Goal: Information Seeking & Learning: Learn about a topic

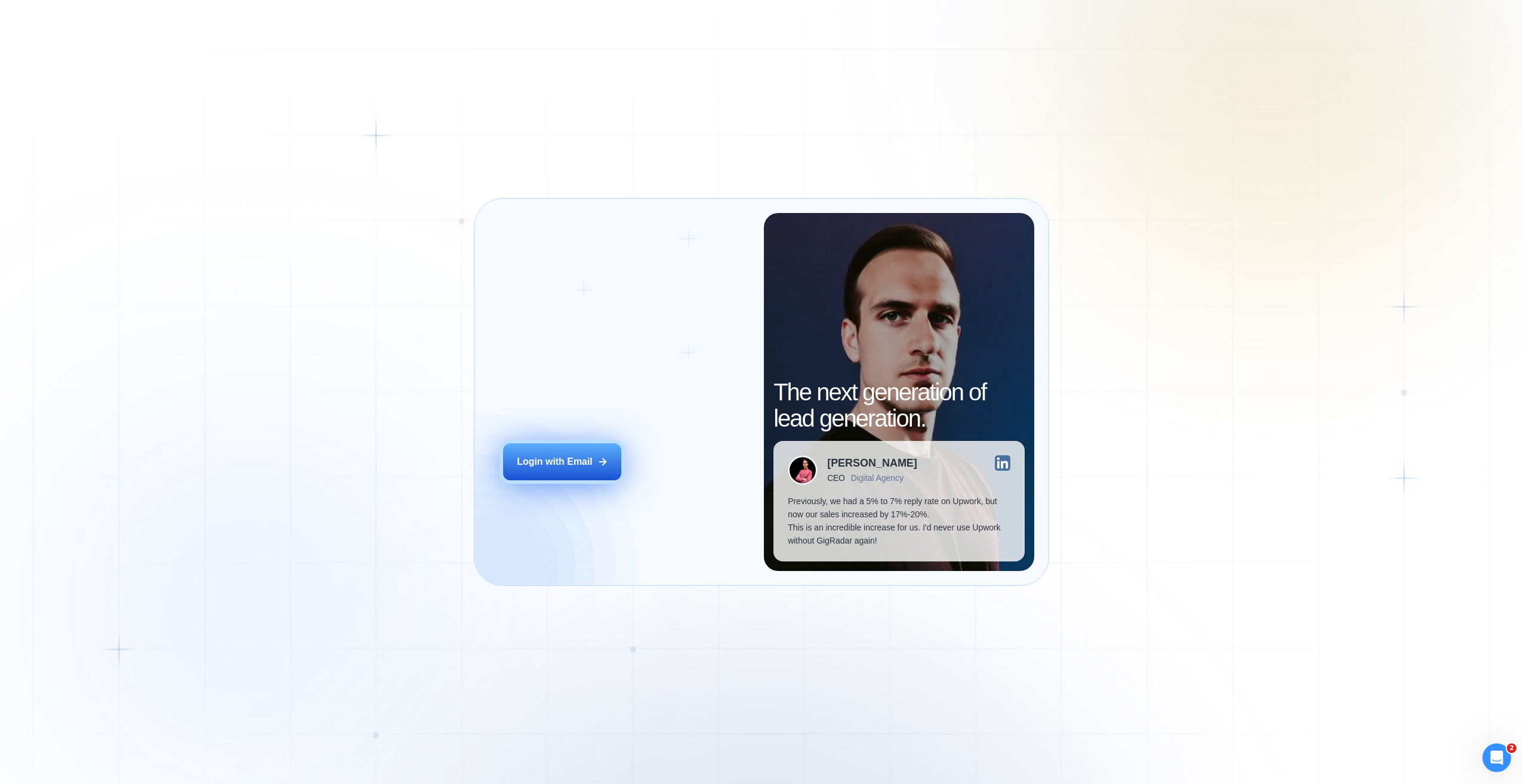
click at [574, 472] on button "Login with Email" at bounding box center [562, 462] width 118 height 37
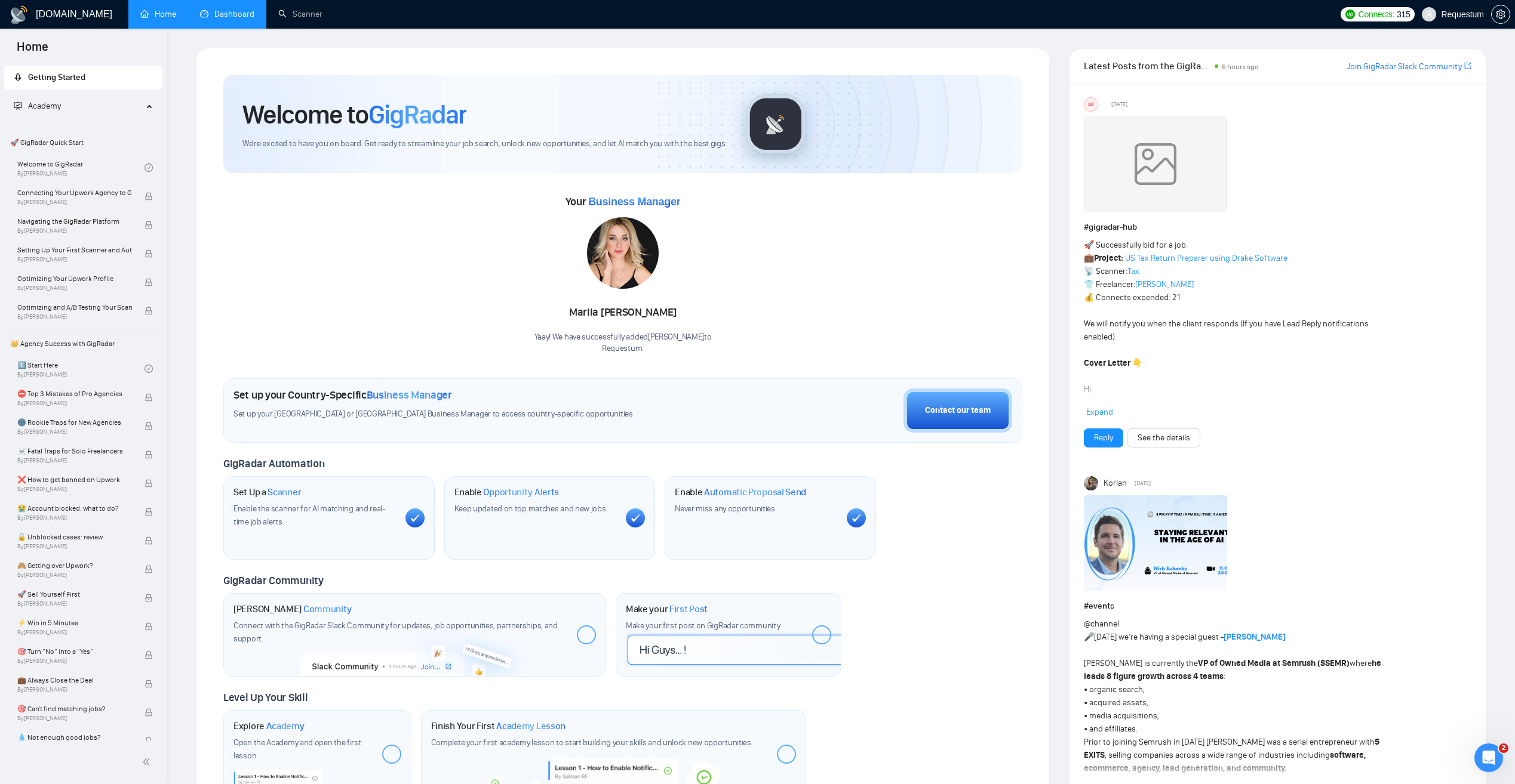
click at [237, 16] on link "Dashboard" at bounding box center [227, 14] width 55 height 10
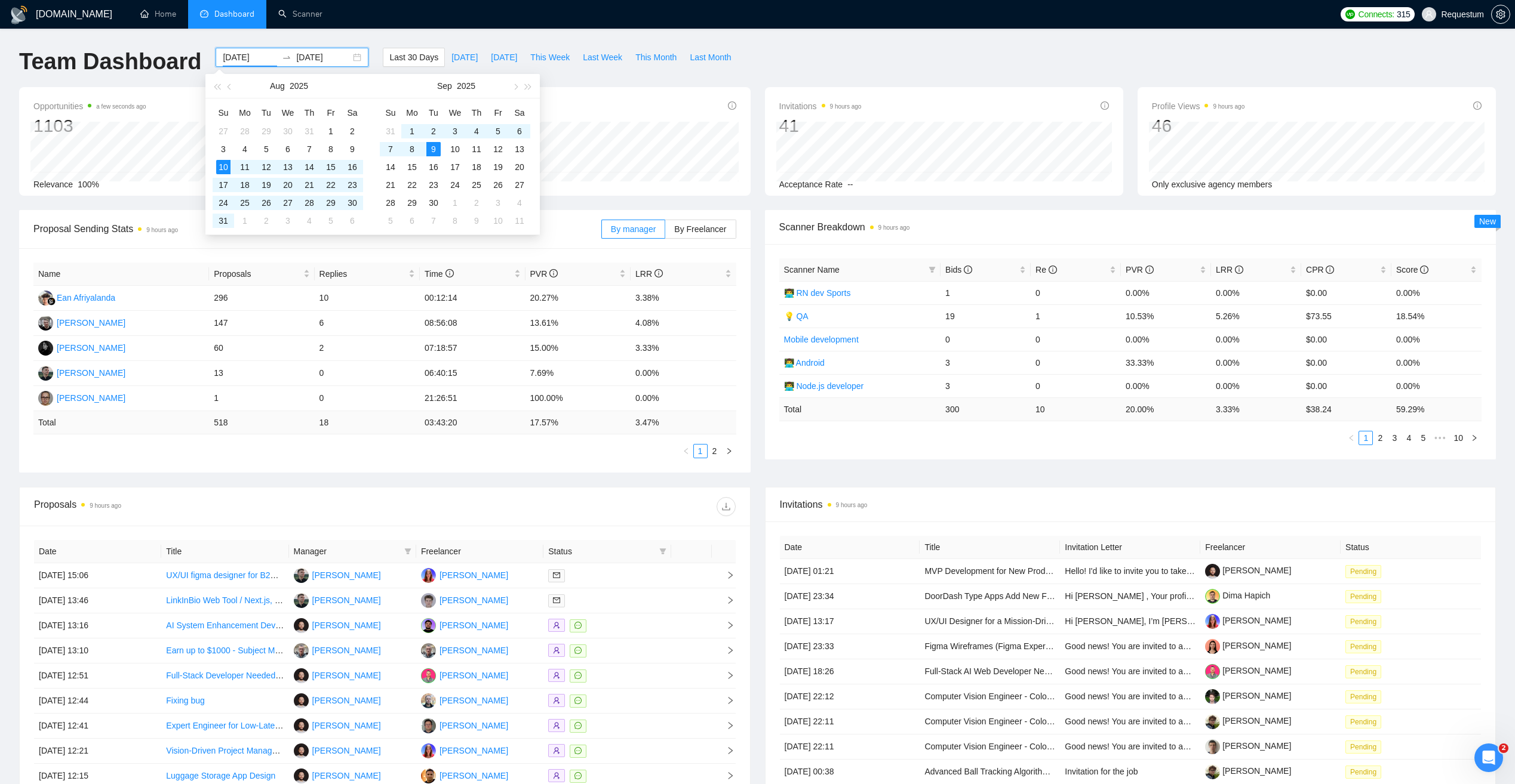
click at [262, 63] on input "2025-08-10" at bounding box center [250, 57] width 55 height 13
click at [229, 85] on span "button" at bounding box center [230, 86] width 6 height 6
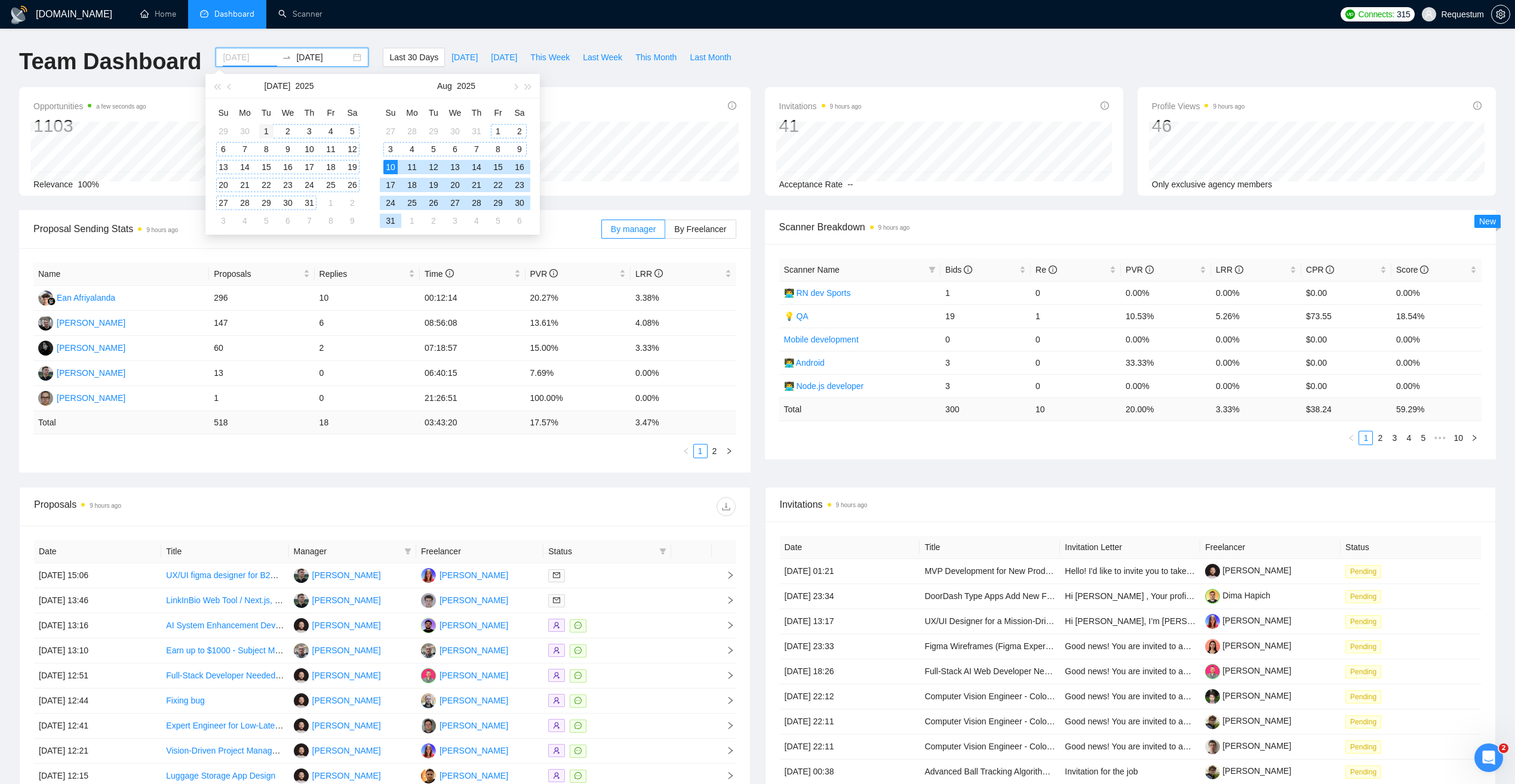
type input "2025-07-01"
click at [264, 129] on div "1" at bounding box center [266, 131] width 14 height 14
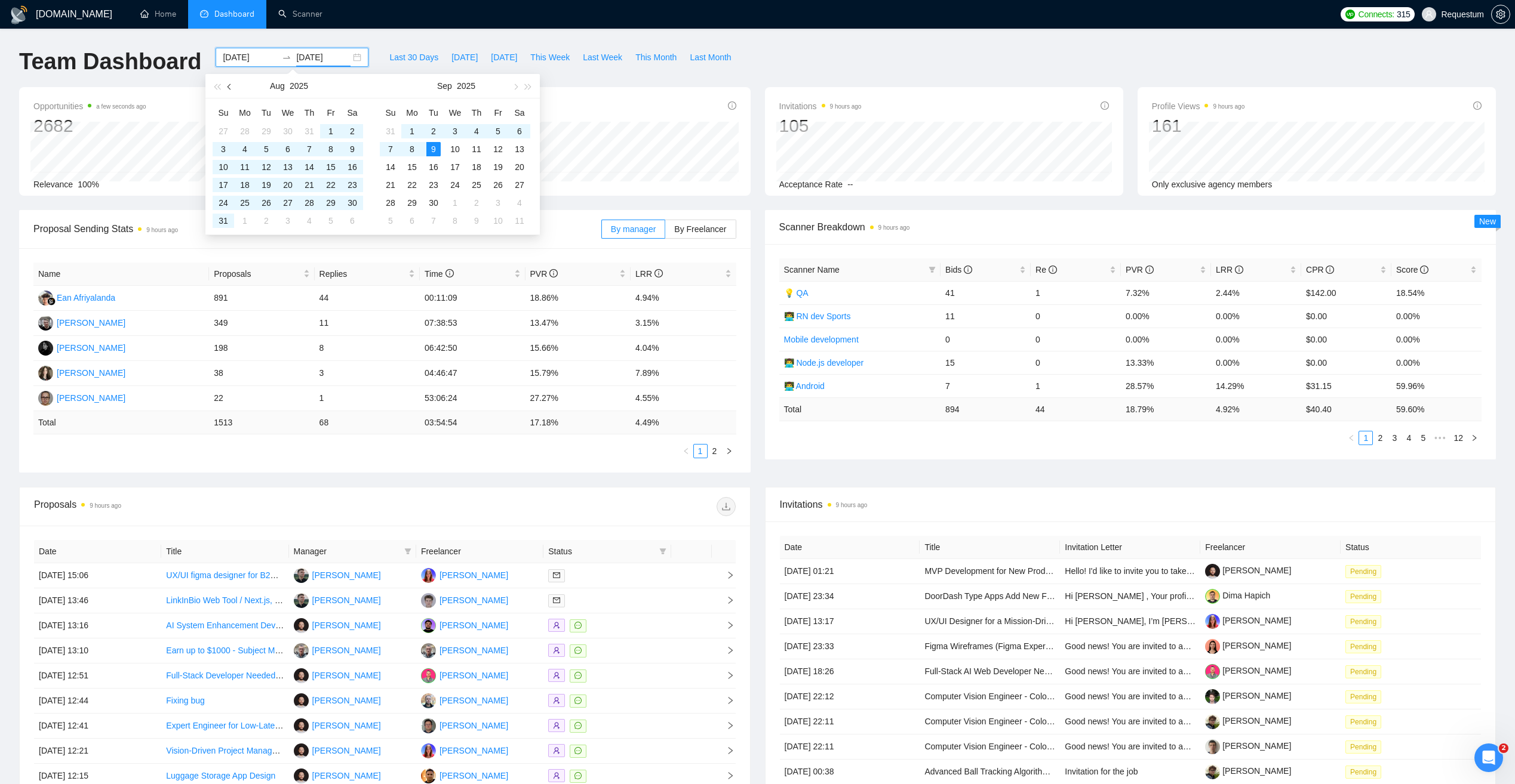
click at [228, 91] on button "button" at bounding box center [230, 86] width 13 height 24
click at [264, 128] on div "1" at bounding box center [266, 131] width 14 height 14
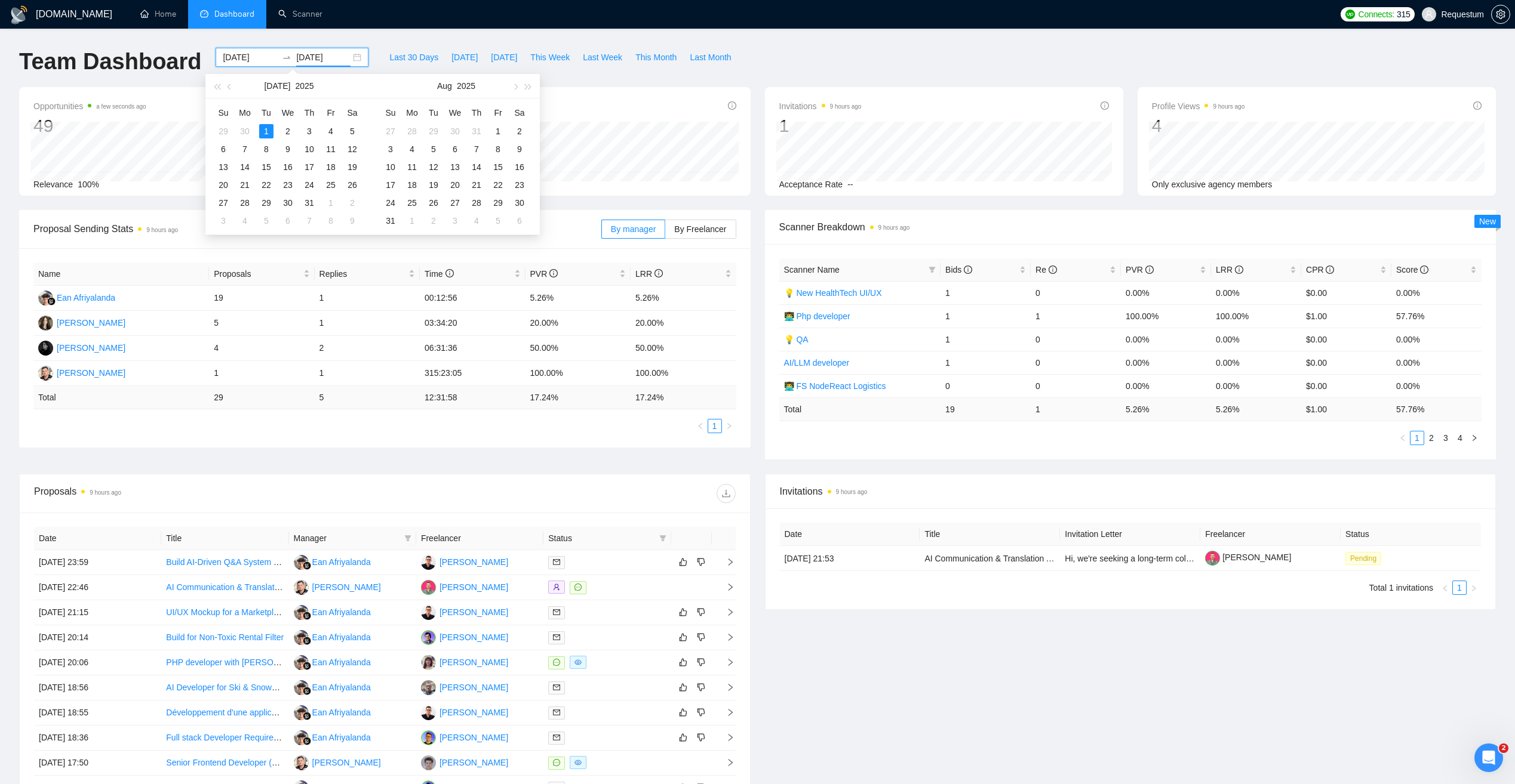
click at [340, 61] on input "2025-07-01" at bounding box center [323, 57] width 55 height 13
type input "2025-08-30"
click at [520, 202] on div "30" at bounding box center [519, 203] width 14 height 14
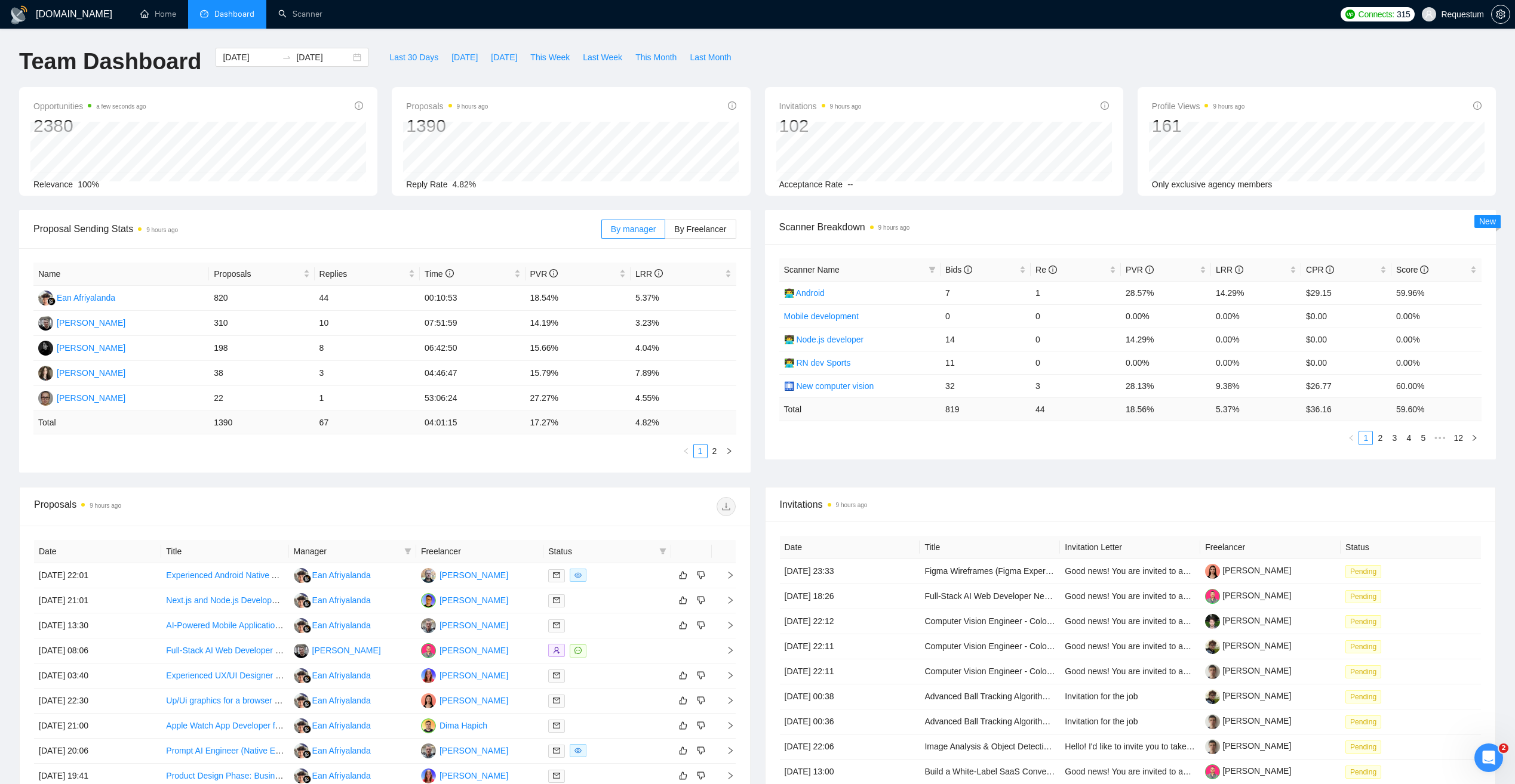
click at [21, 340] on div "Name Proposals Replies Time PVR LRR Ean Afriyalanda 820 44 00:10:53 18.54% 5.37…" at bounding box center [385, 360] width 731 height 224
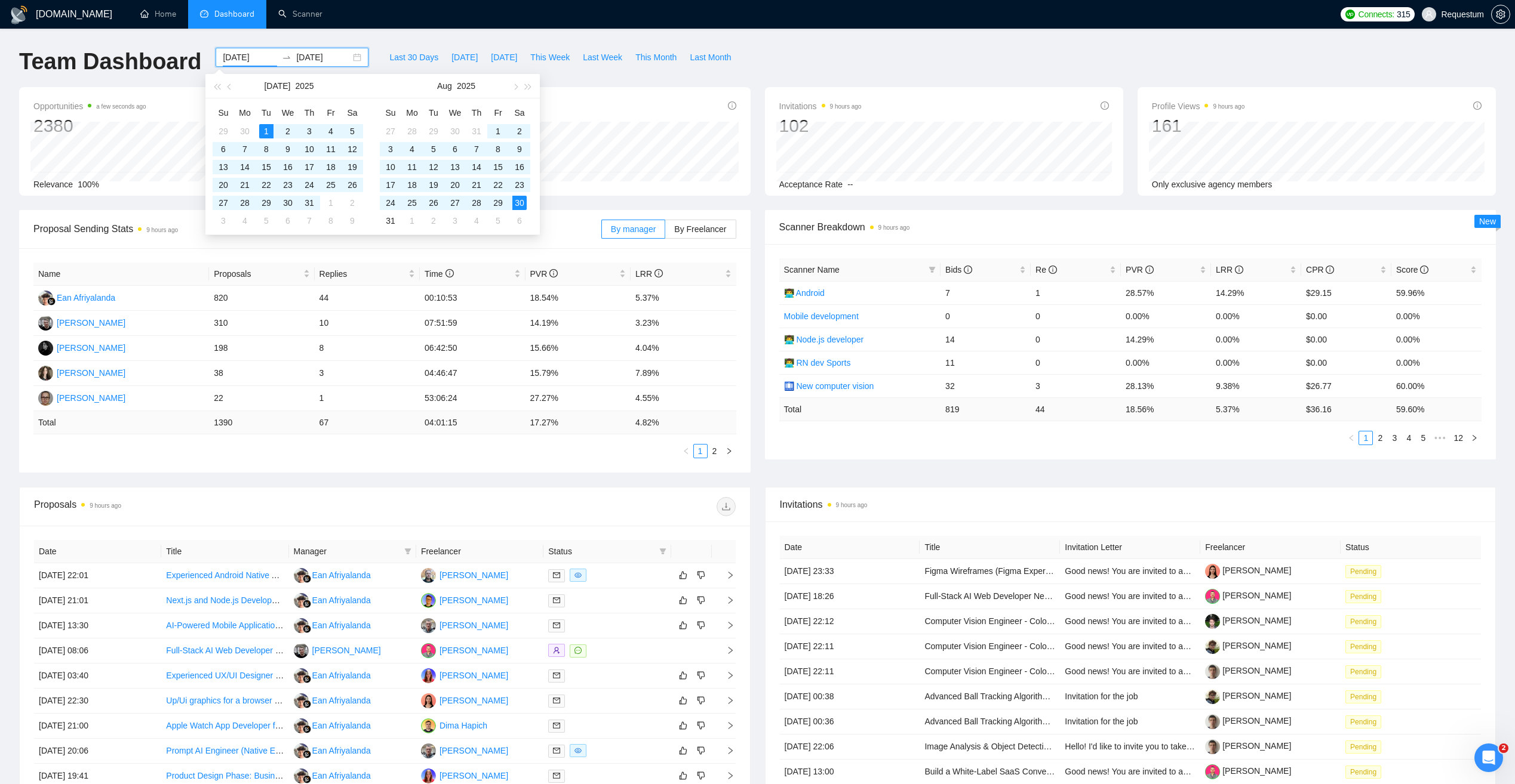
click at [242, 57] on input "2025-07-01" at bounding box center [250, 57] width 55 height 13
click at [226, 86] on button "button" at bounding box center [230, 86] width 13 height 24
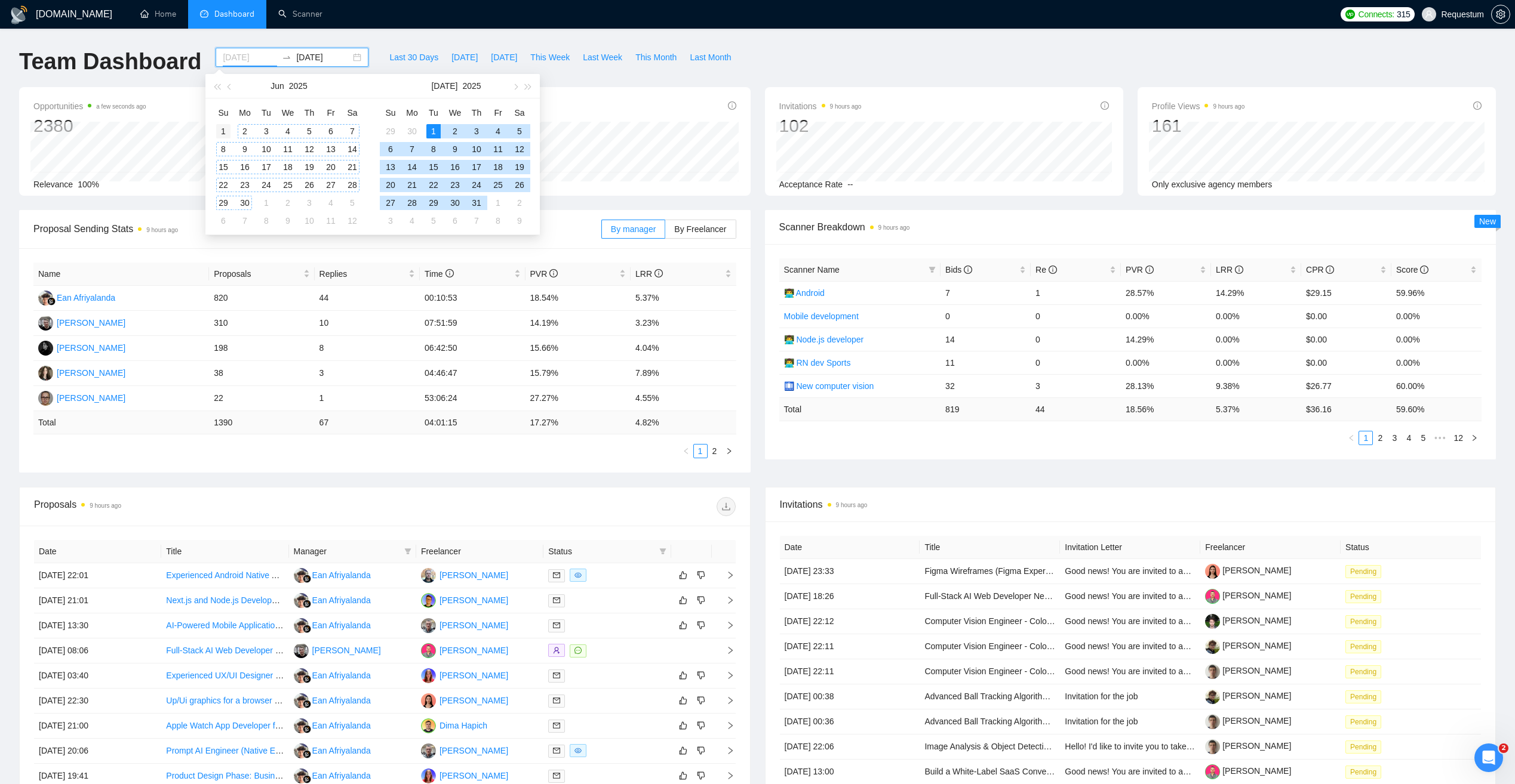
type input "2025-06-01"
click at [222, 129] on div "1" at bounding box center [224, 131] width 14 height 14
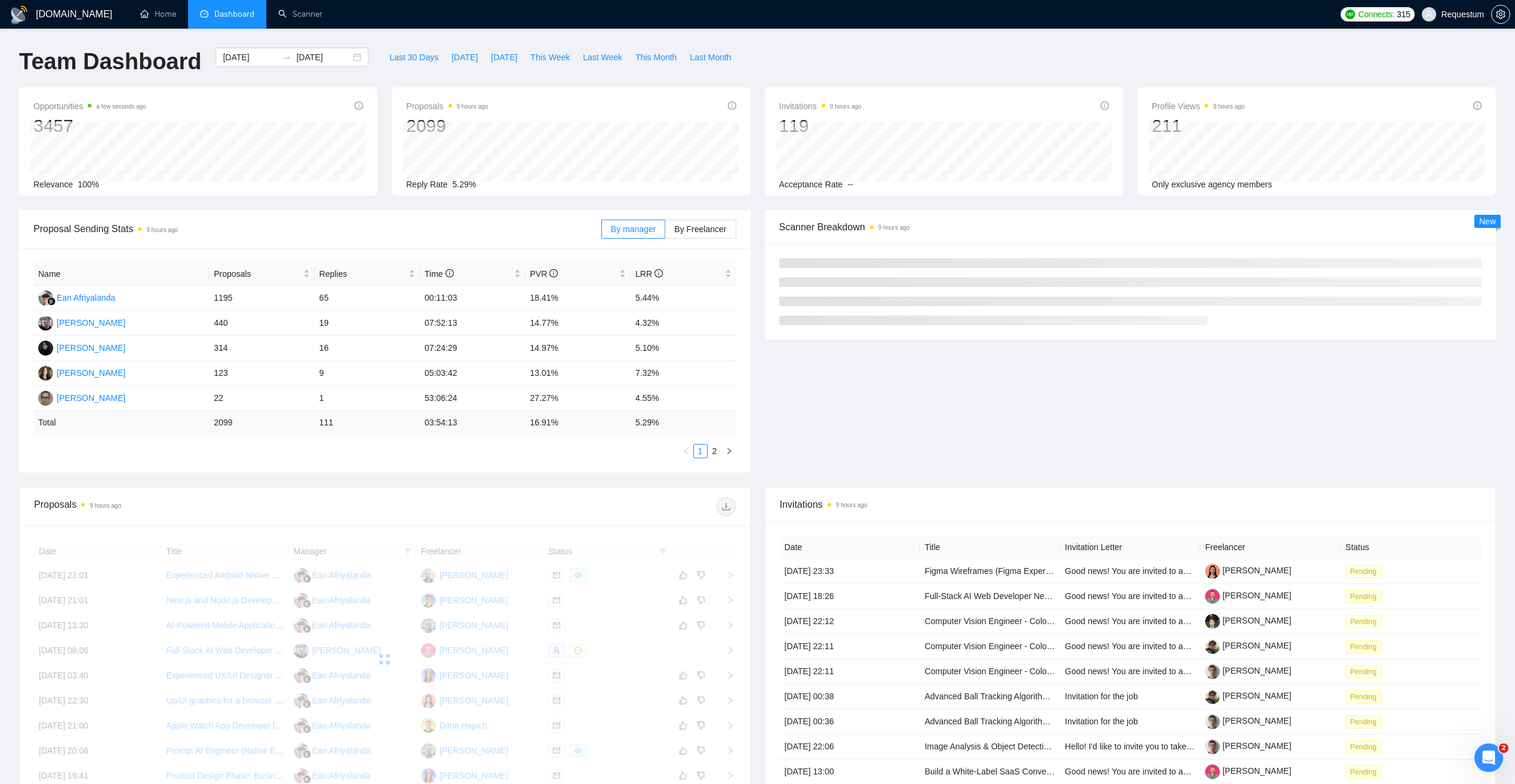
click at [307, 34] on div "GigRadar.io Home Dashboard Scanner Connects: 315 Requestum Team Dashboard 2025-…" at bounding box center [758, 479] width 1515 height 959
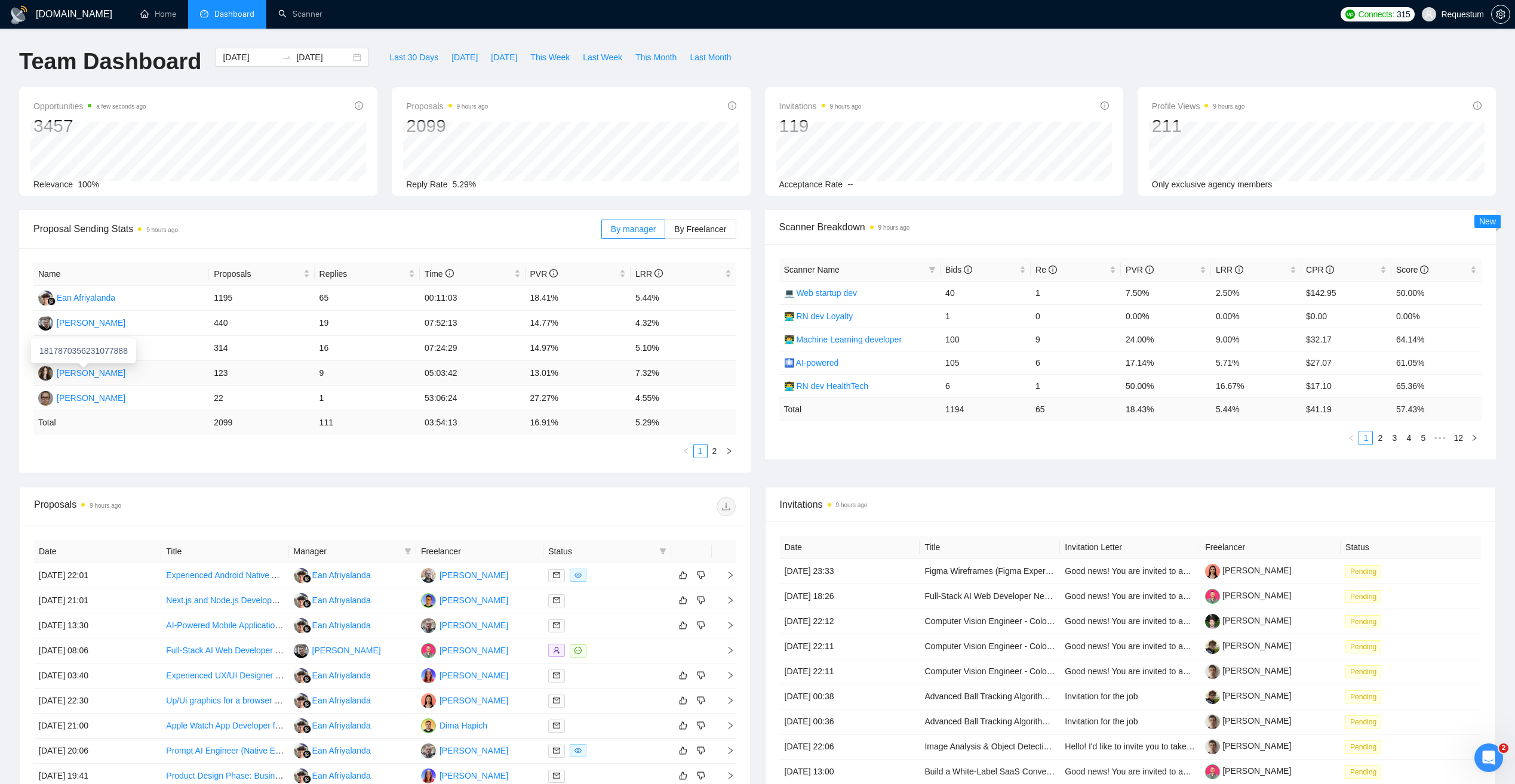
click at [90, 379] on div "Svitlana Oliniychuk" at bounding box center [91, 373] width 68 height 13
click at [454, 550] on th "Freelancer" at bounding box center [479, 551] width 127 height 23
click at [390, 545] on span "Manager" at bounding box center [347, 551] width 106 height 13
click at [407, 552] on icon "filter" at bounding box center [408, 551] width 7 height 7
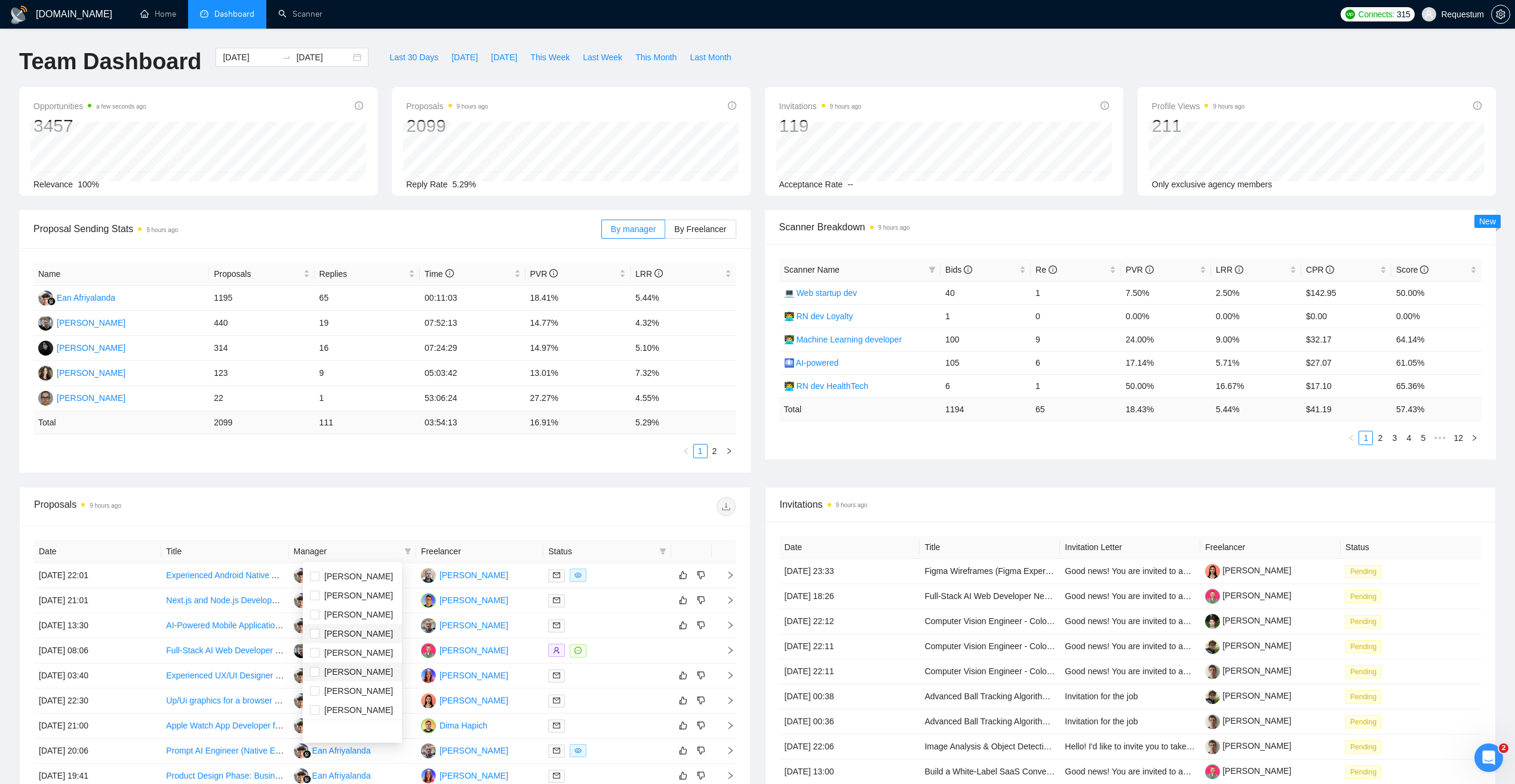
scroll to position [38, 0]
click at [352, 686] on span "Albina Kovalchuk" at bounding box center [358, 689] width 68 height 10
click at [348, 688] on span "Albina Kovalchuk" at bounding box center [358, 689] width 68 height 10
checkbox input "false"
click at [352, 672] on span "Svitlana Oliniychuk" at bounding box center [358, 669] width 68 height 10
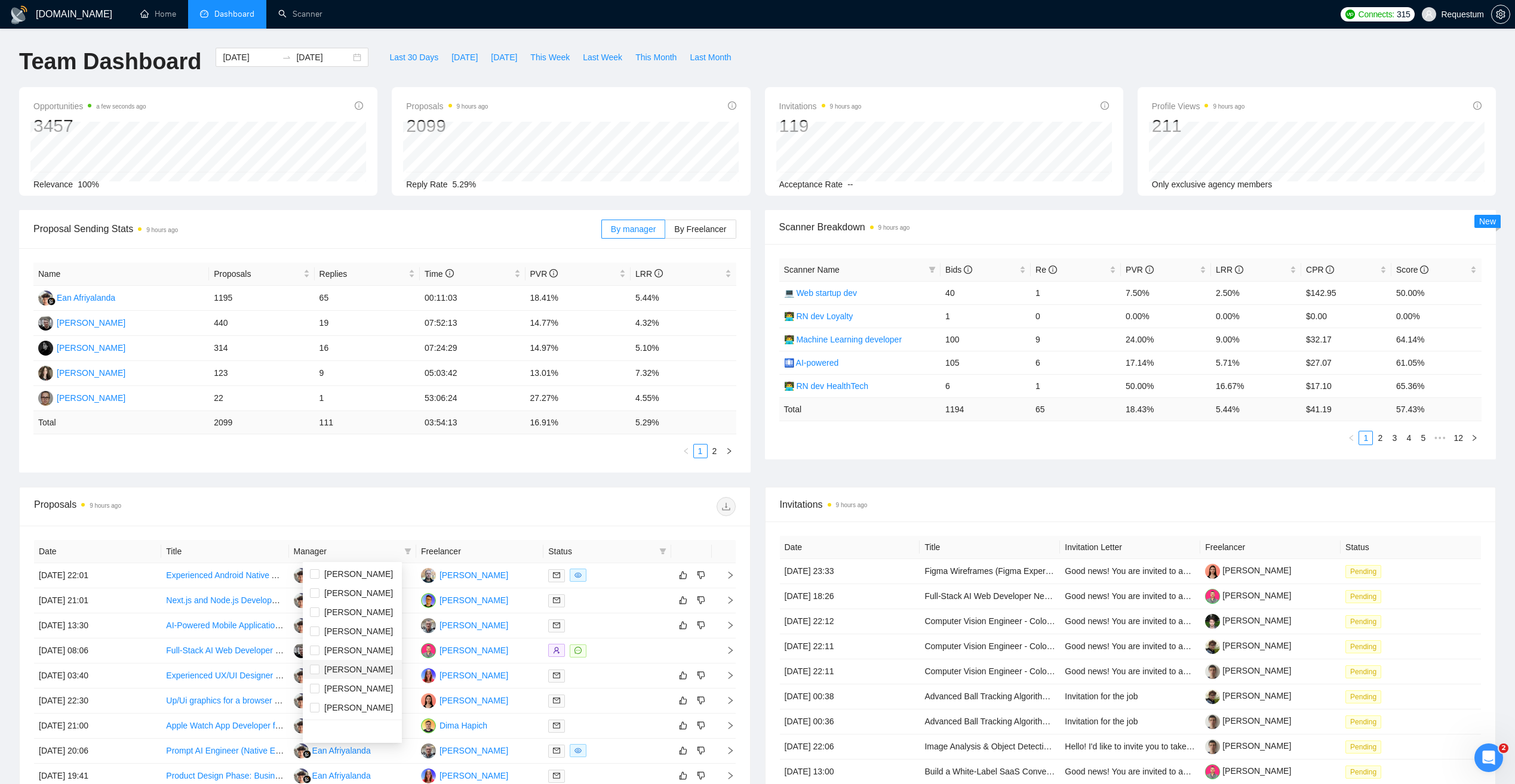
checkbox input "true"
click at [393, 496] on div "Proposals 9 hours ago" at bounding box center [385, 507] width 702 height 38
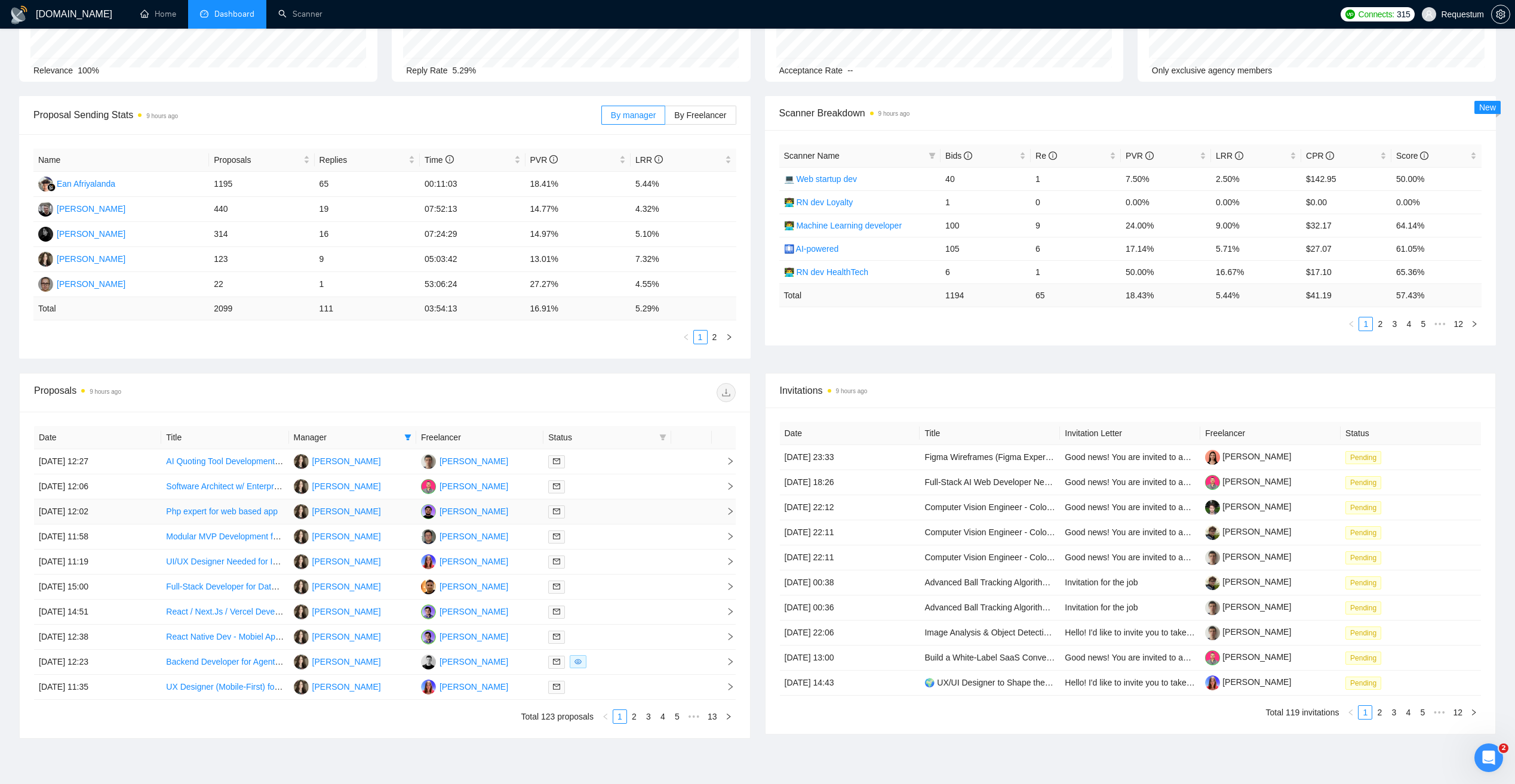
scroll to position [120, 0]
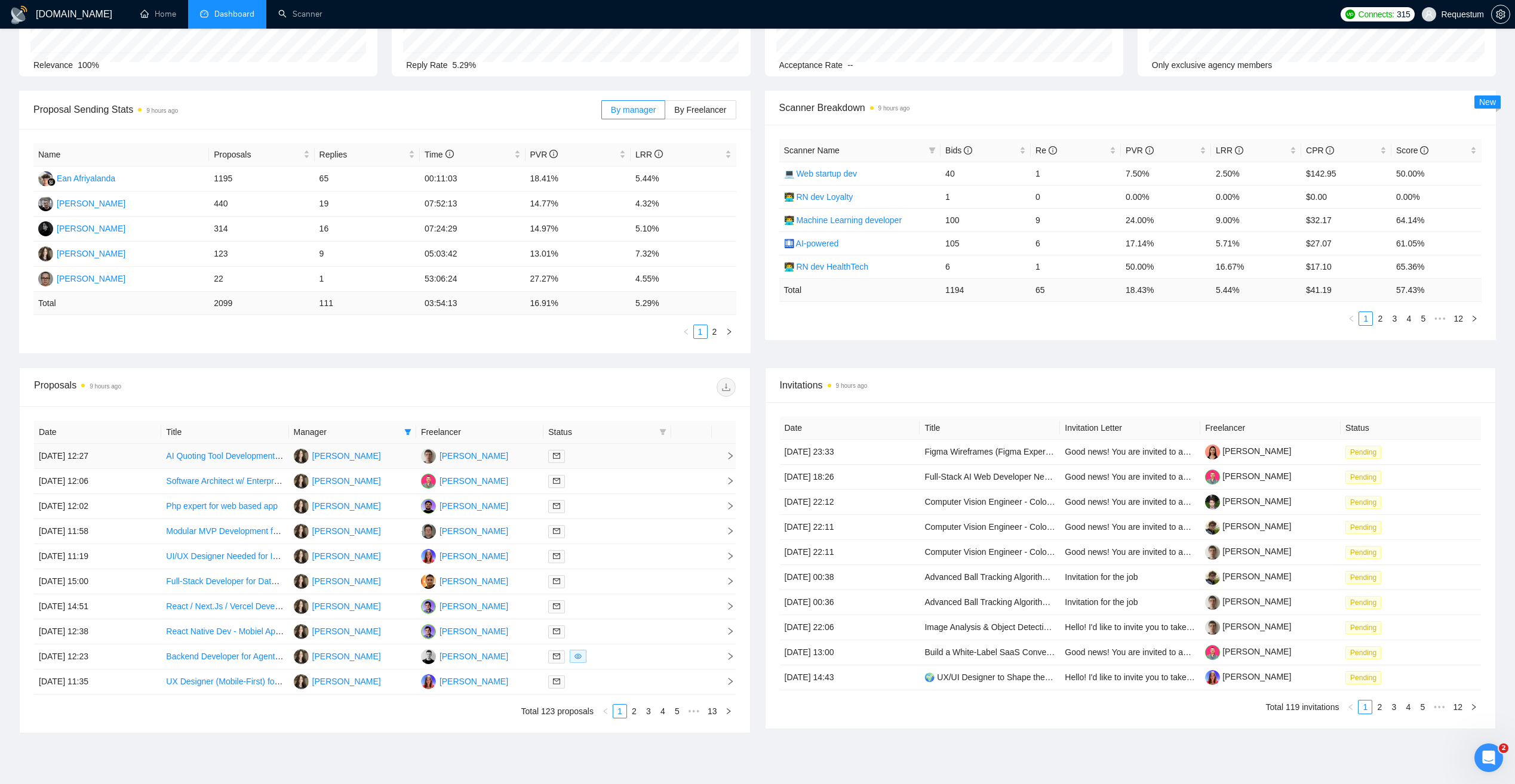
click at [152, 457] on td "10 Jul, 2025 12:27" at bounding box center [97, 457] width 127 height 25
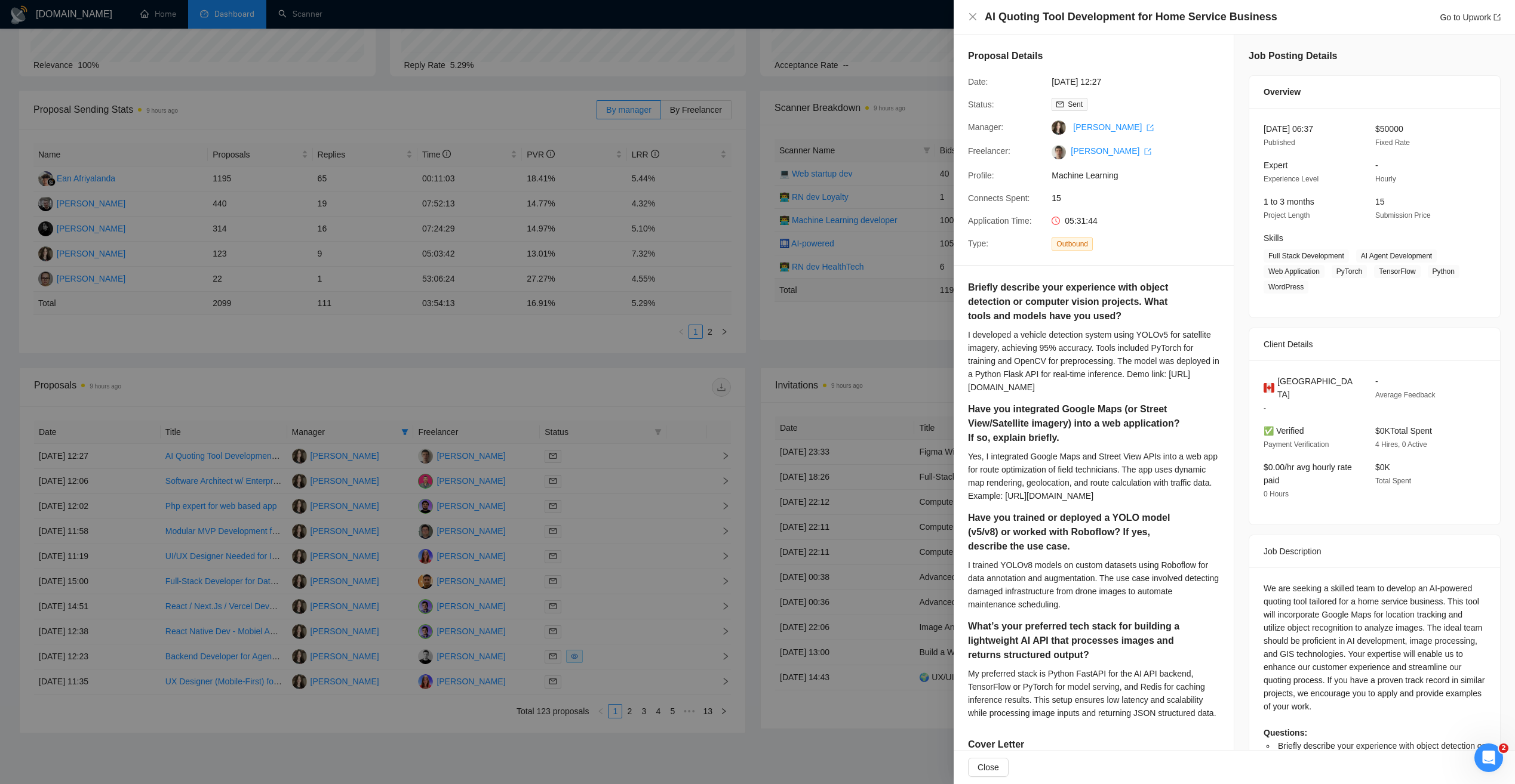
click at [391, 387] on div at bounding box center [758, 392] width 1515 height 784
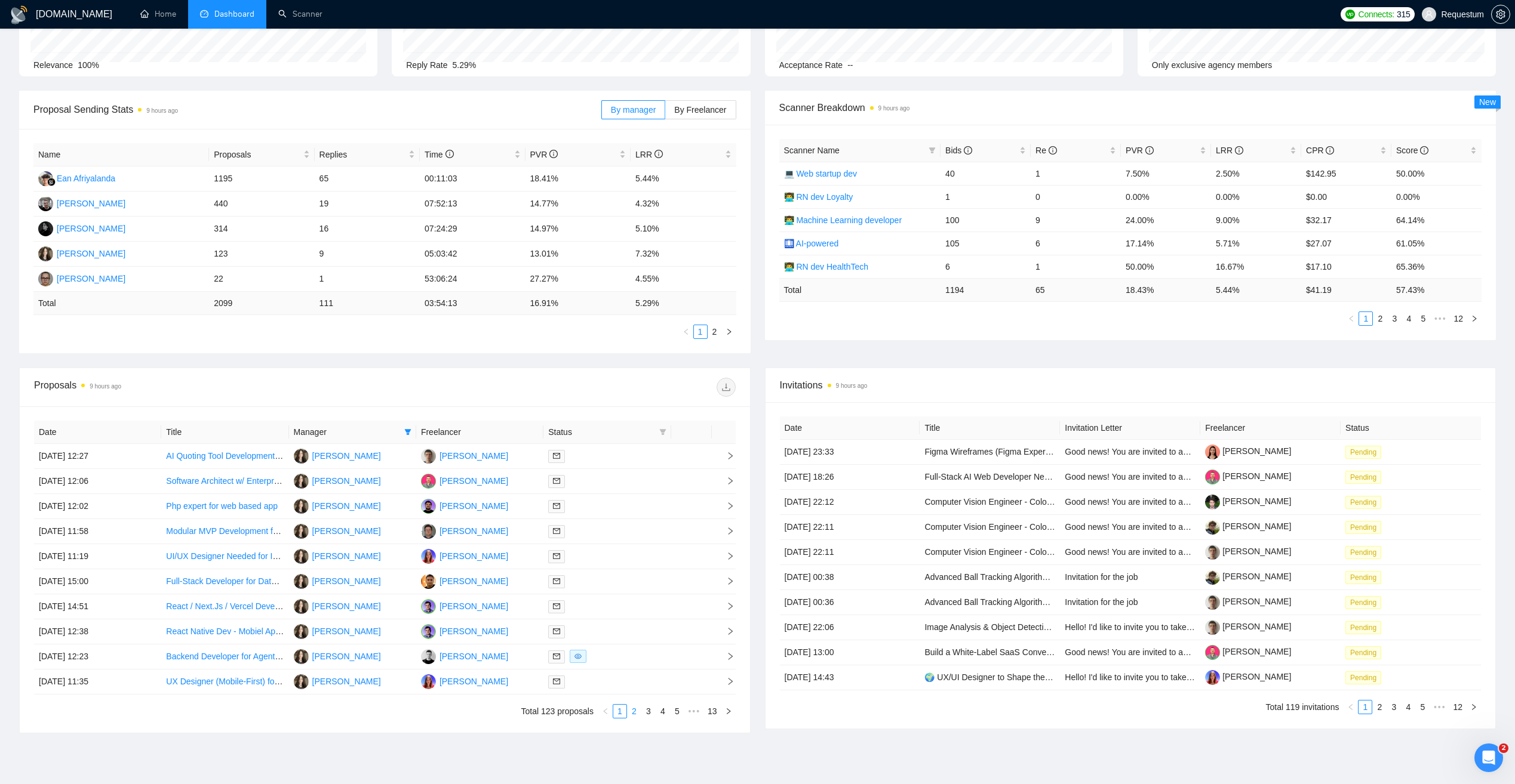
click at [639, 716] on link "2" at bounding box center [634, 711] width 13 height 13
click at [154, 459] on td "08 Jul, 2025 13:53" at bounding box center [97, 457] width 127 height 25
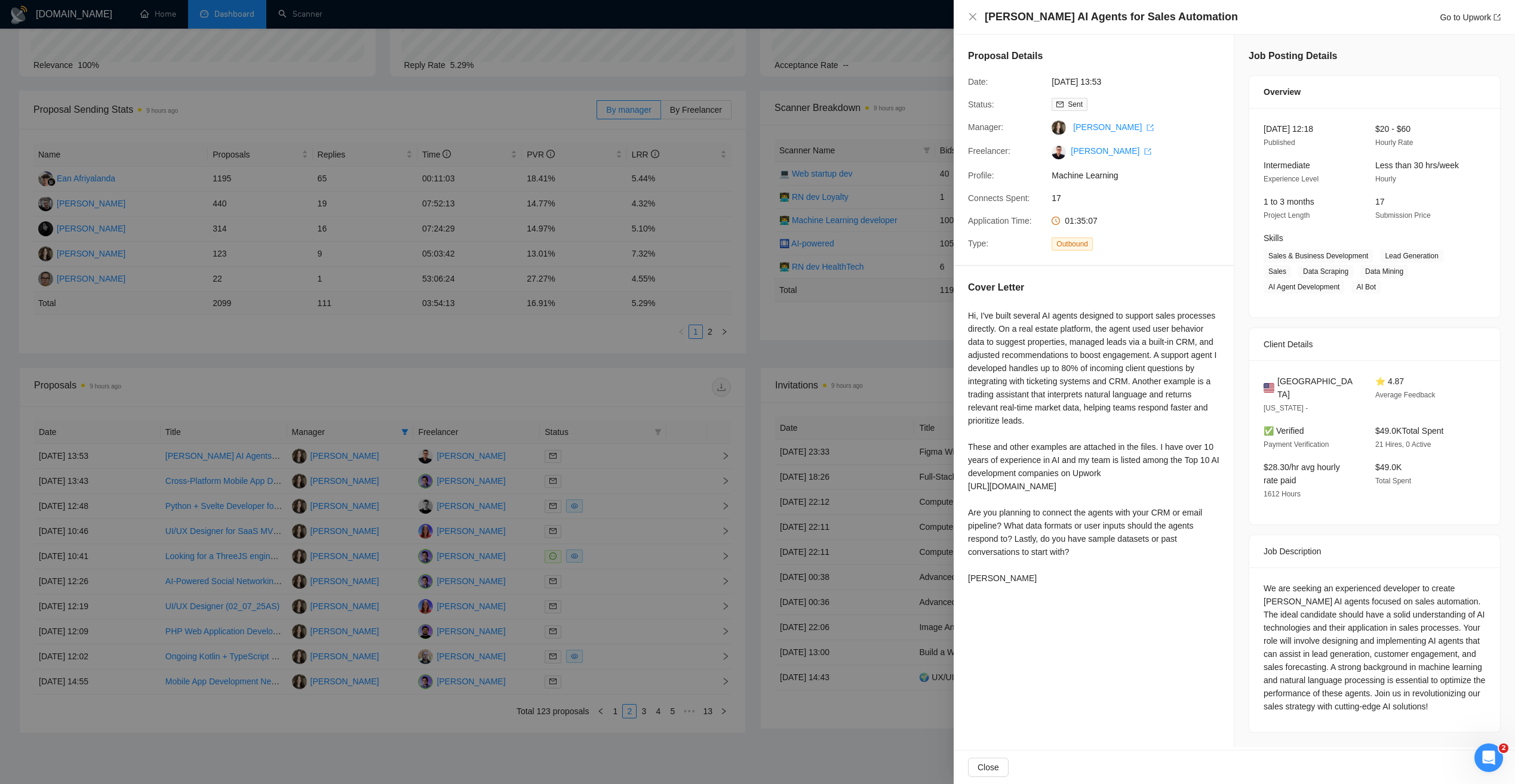
click at [311, 396] on div at bounding box center [758, 392] width 1515 height 784
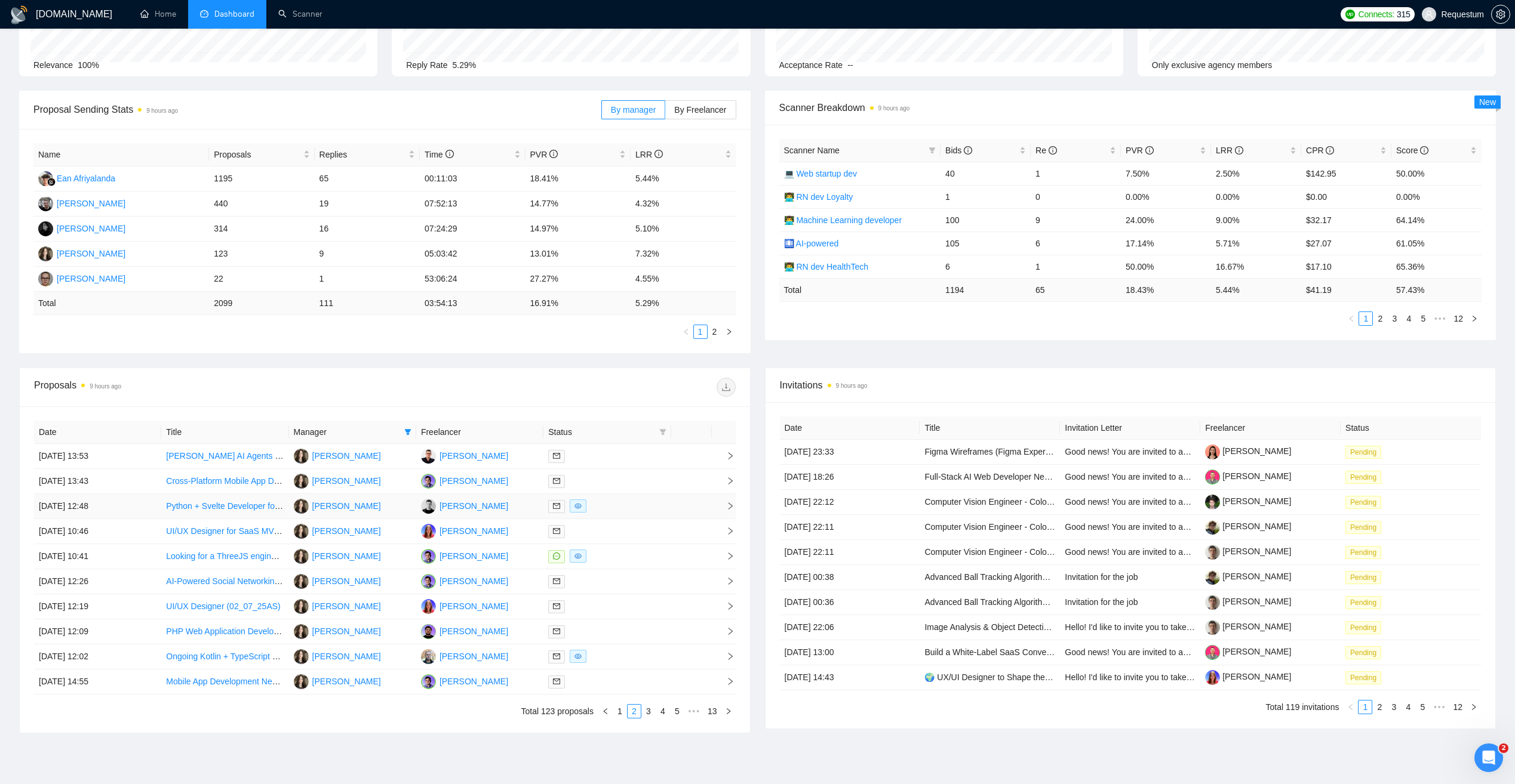
click at [141, 502] on td "08 Jul, 2025 12:48" at bounding box center [97, 507] width 127 height 25
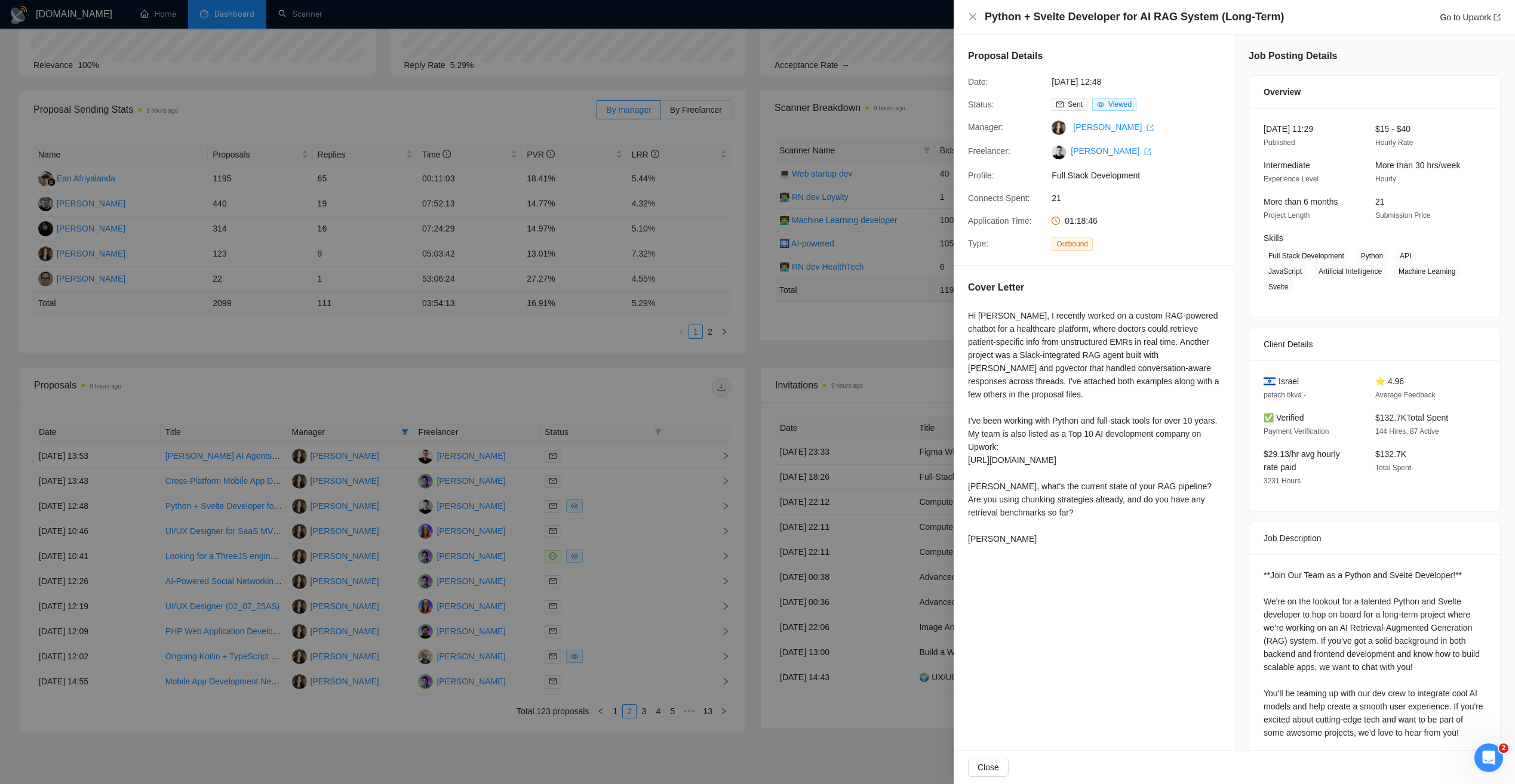
click at [255, 386] on div at bounding box center [758, 392] width 1515 height 784
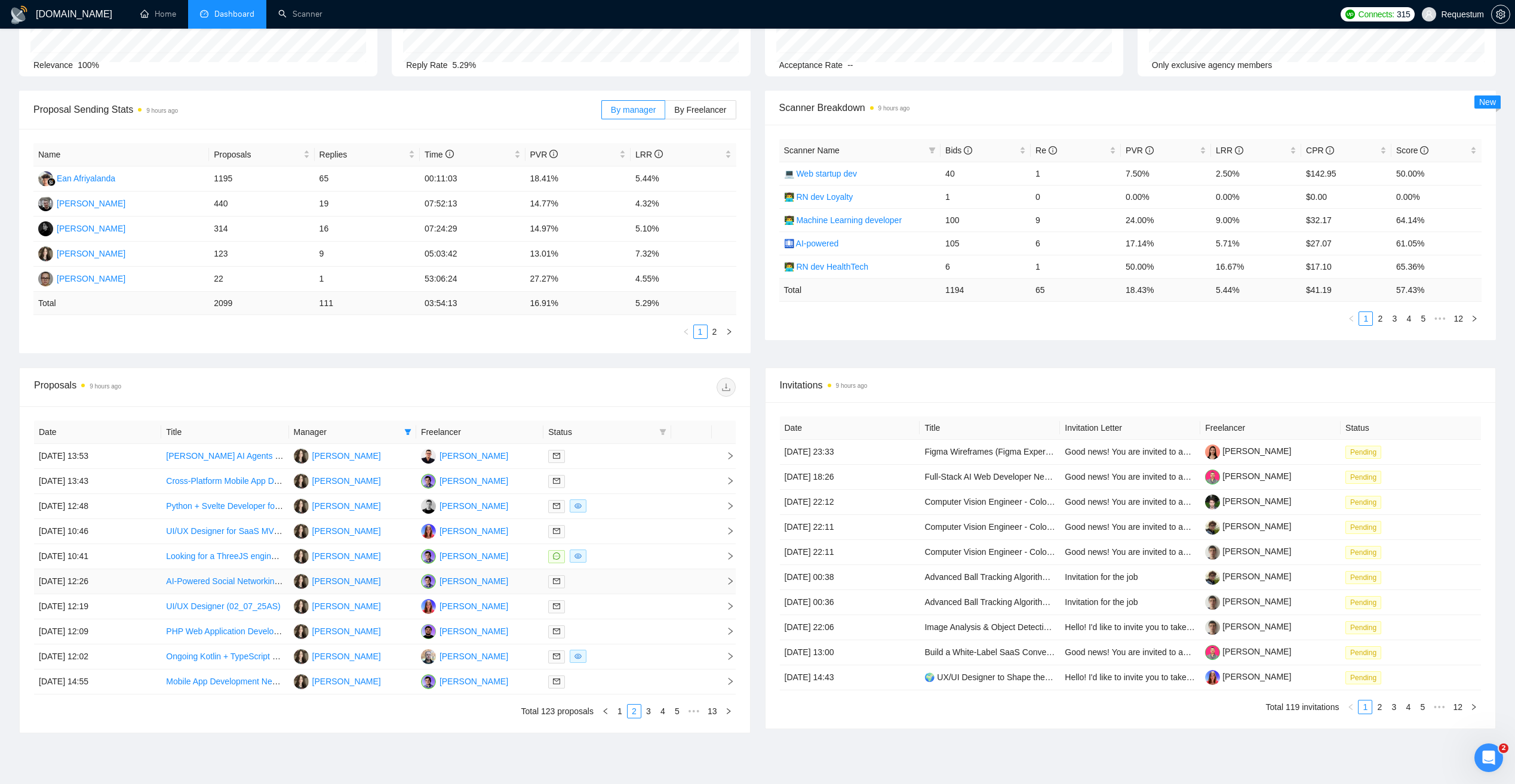
click at [139, 581] on td "07 Jul, 2025 12:26" at bounding box center [97, 582] width 127 height 25
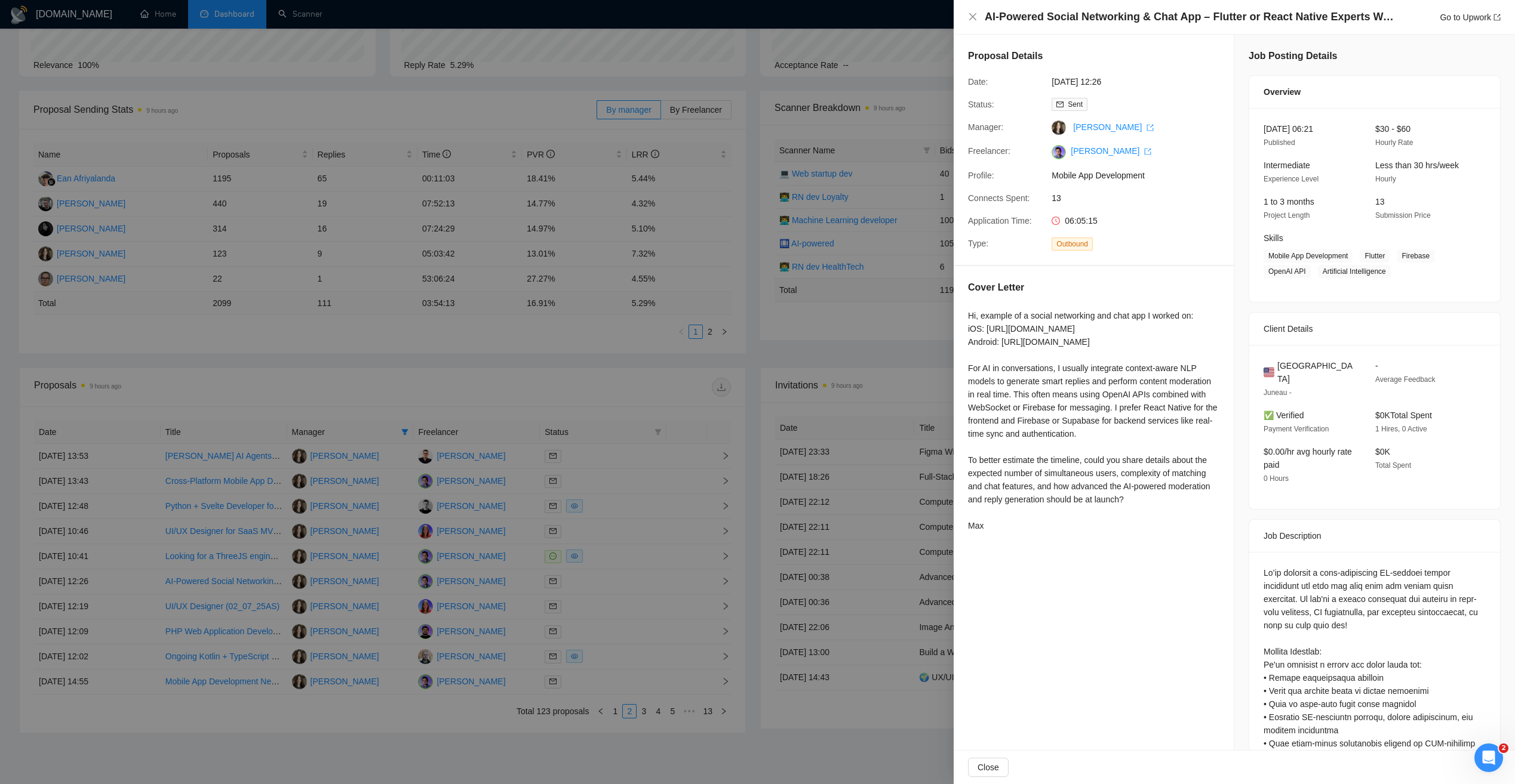
click at [466, 365] on div at bounding box center [758, 392] width 1515 height 784
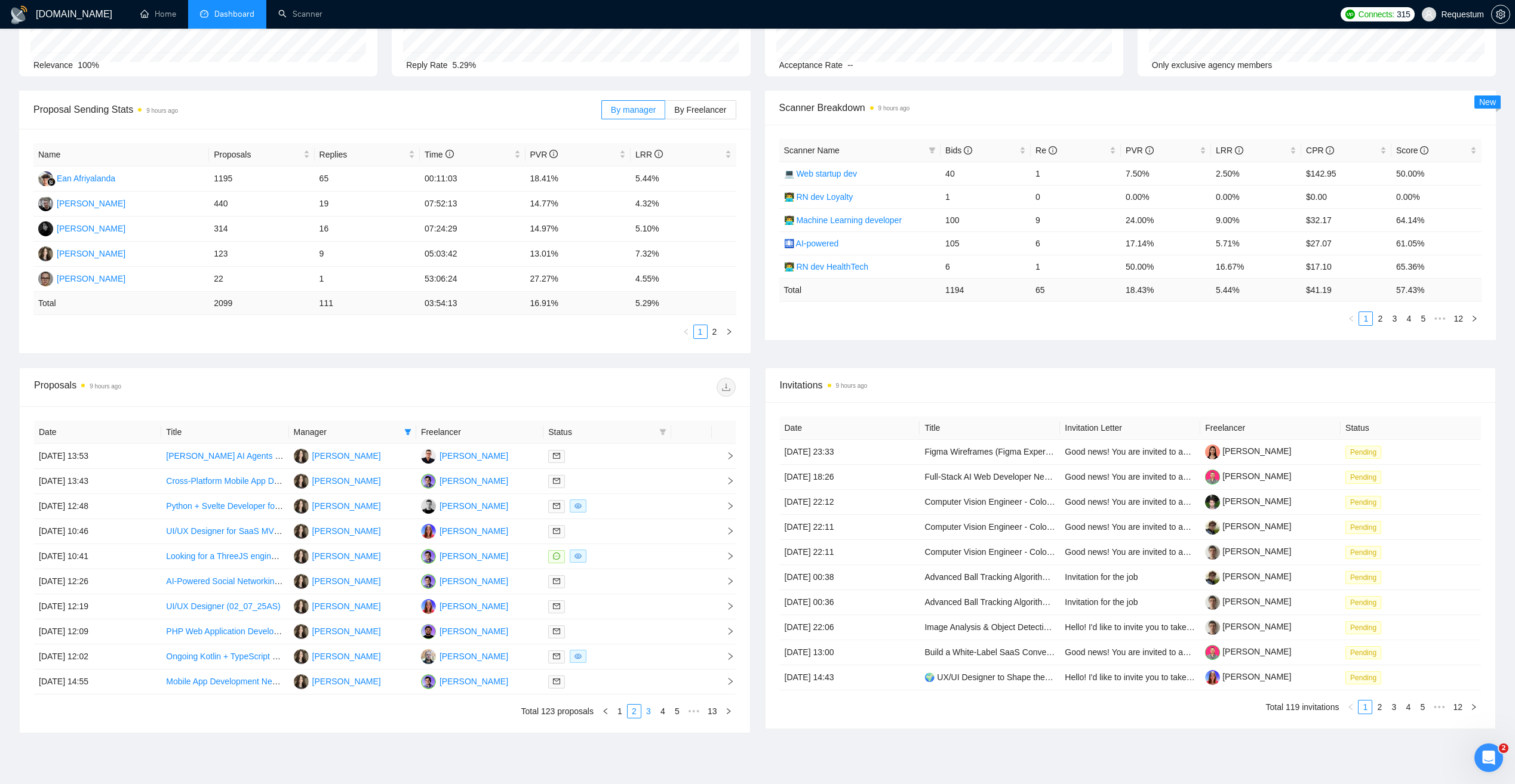
click at [650, 712] on link "3" at bounding box center [648, 711] width 13 height 13
click at [145, 582] on td "03 Jul, 2025 11:55" at bounding box center [97, 582] width 127 height 25
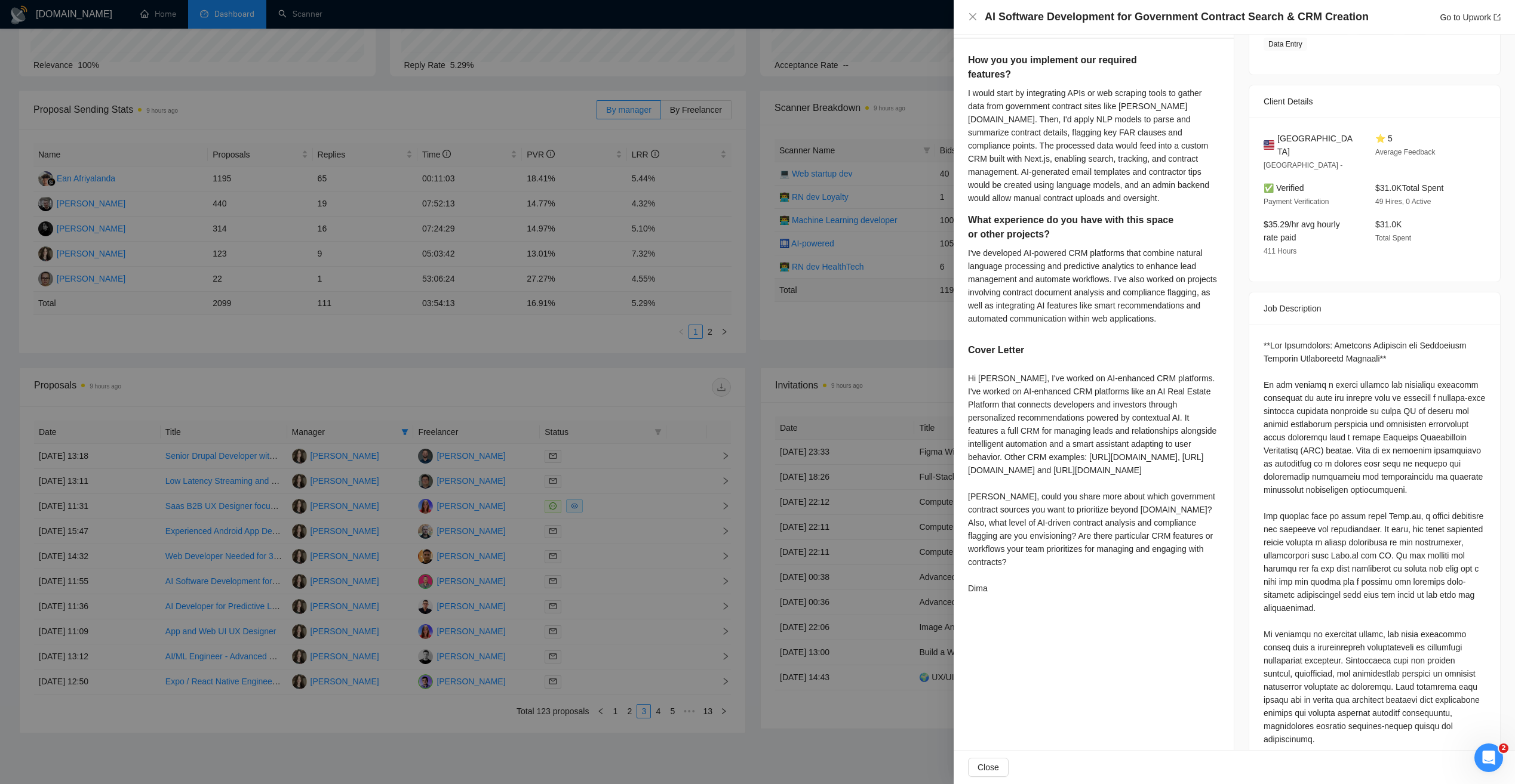
scroll to position [239, 0]
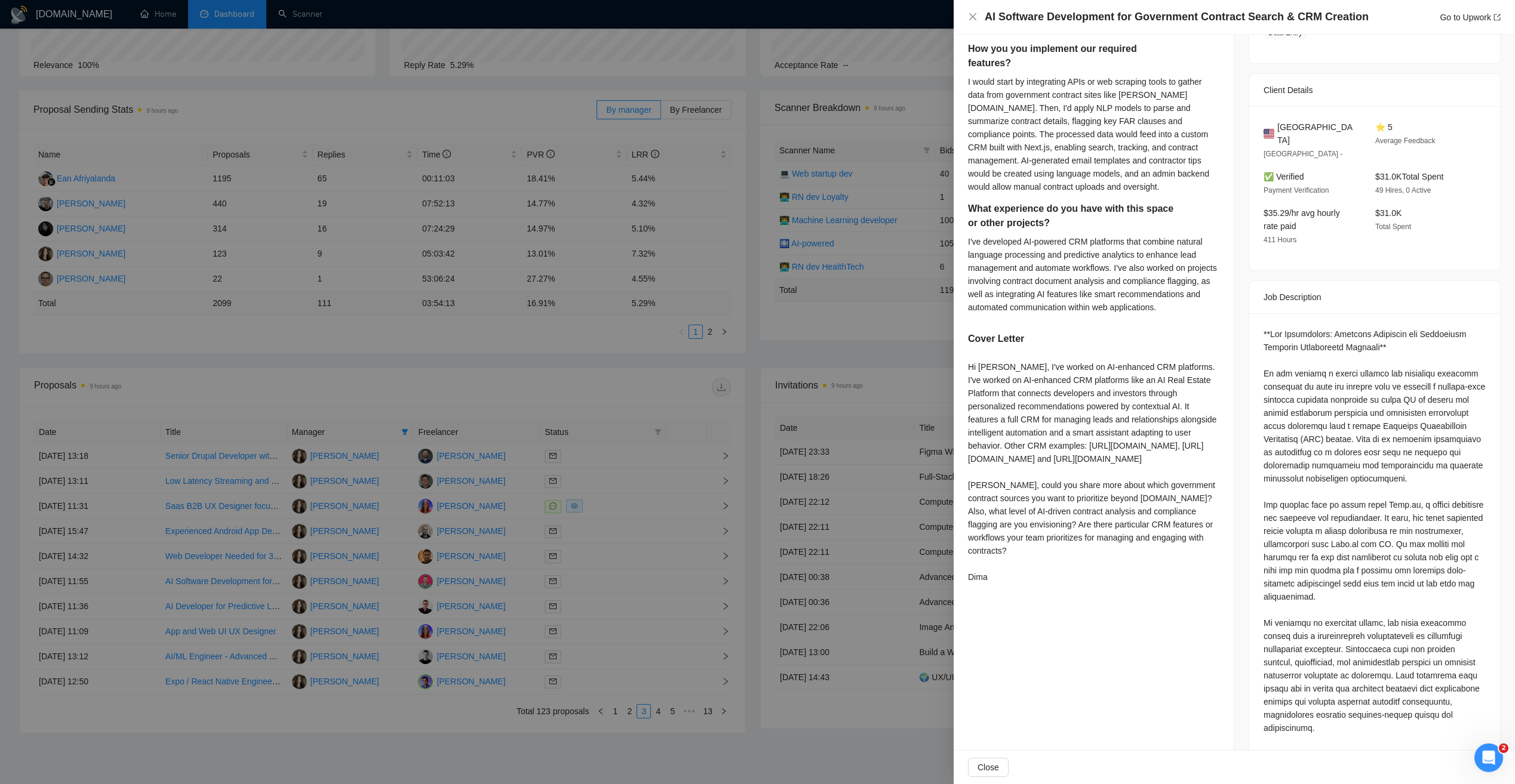
click at [594, 350] on div at bounding box center [758, 392] width 1515 height 784
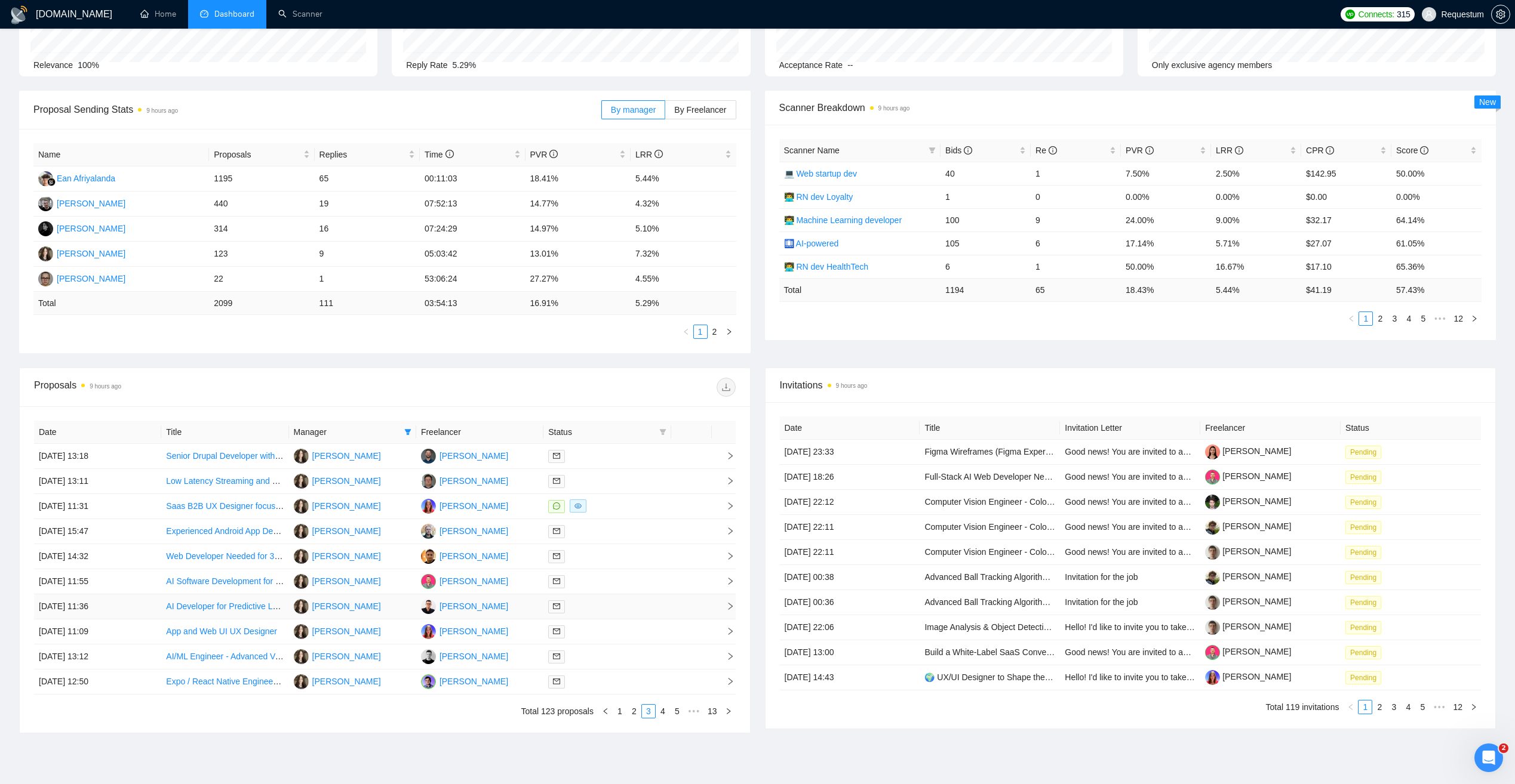
click at [148, 605] on td "03 Jul, 2025 11:36" at bounding box center [97, 607] width 127 height 25
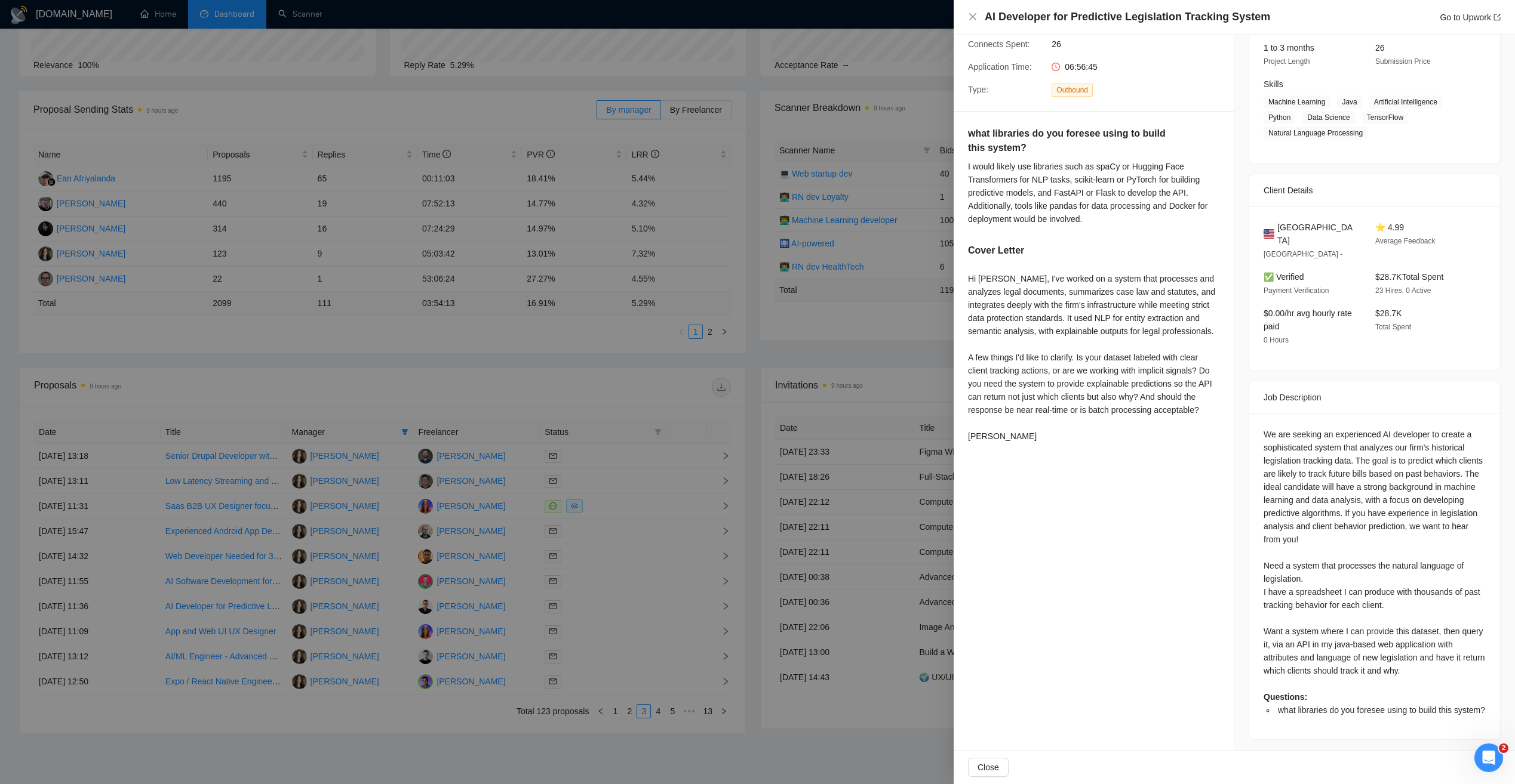
scroll to position [154, 0]
drag, startPoint x: 375, startPoint y: 687, endPoint x: 514, endPoint y: 713, distance: 141.4
click at [377, 687] on div at bounding box center [758, 392] width 1515 height 784
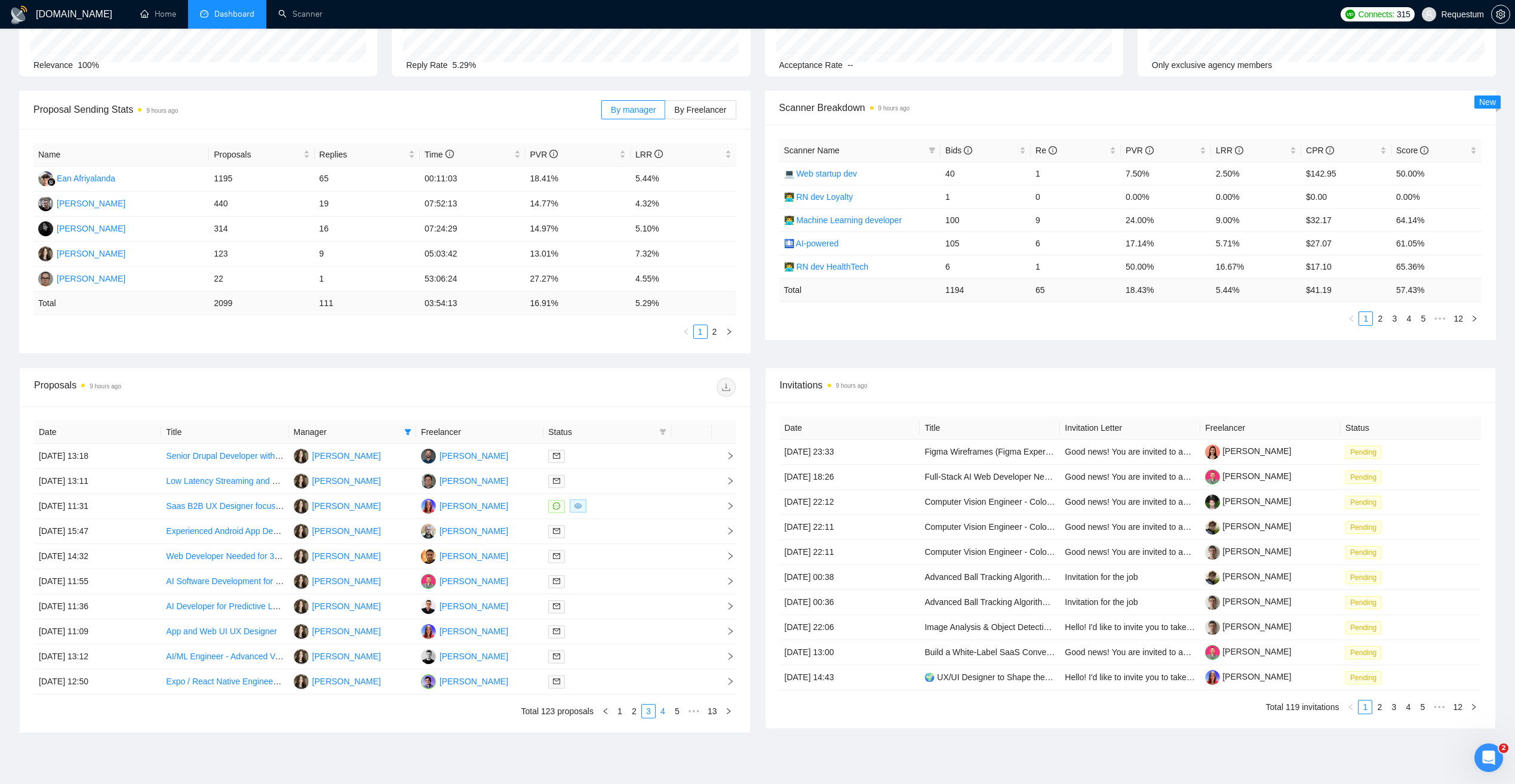
click at [661, 714] on link "4" at bounding box center [663, 711] width 13 height 13
click at [145, 557] on td "01 Jul, 2025 13:47" at bounding box center [97, 557] width 127 height 25
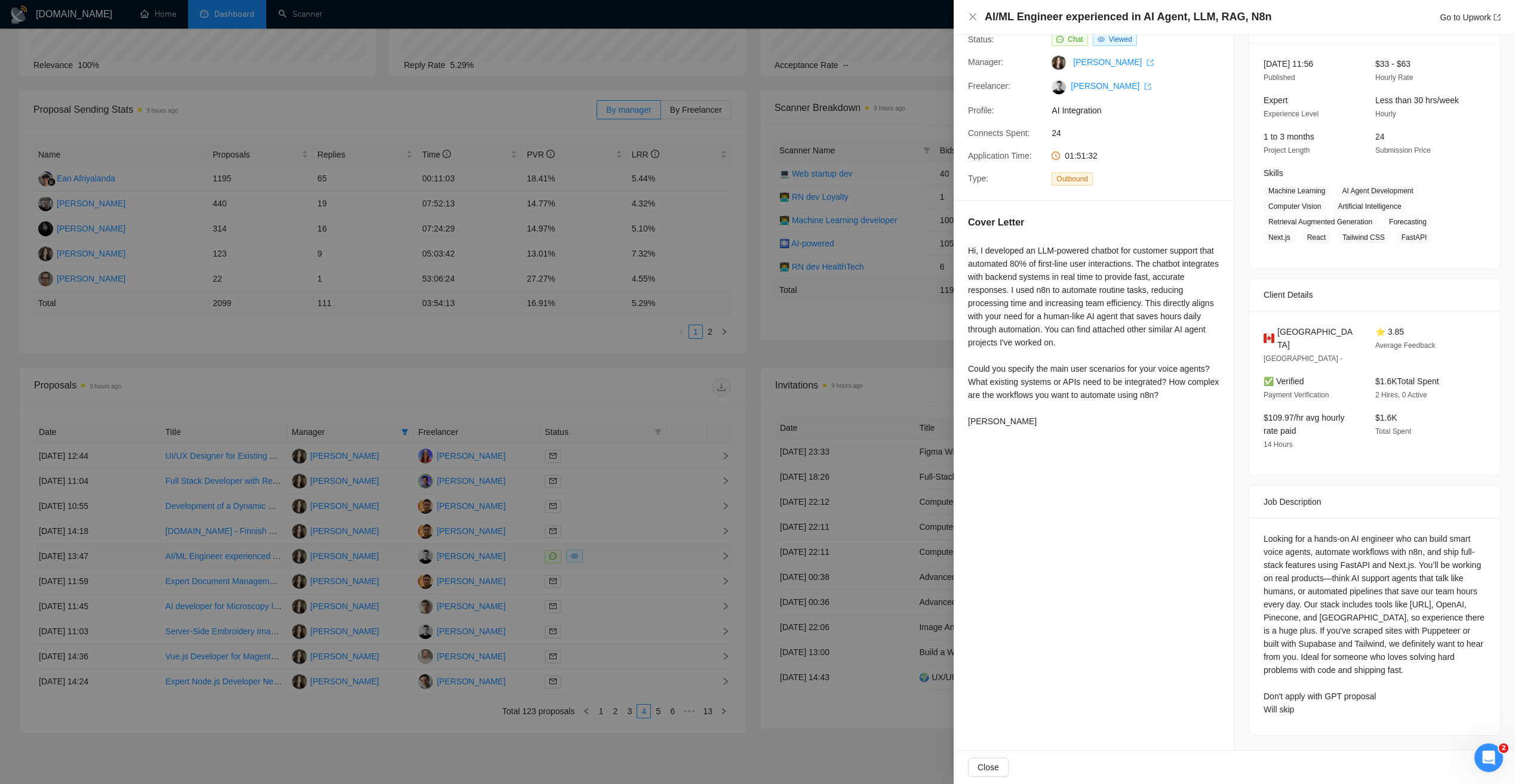
scroll to position [49, 0]
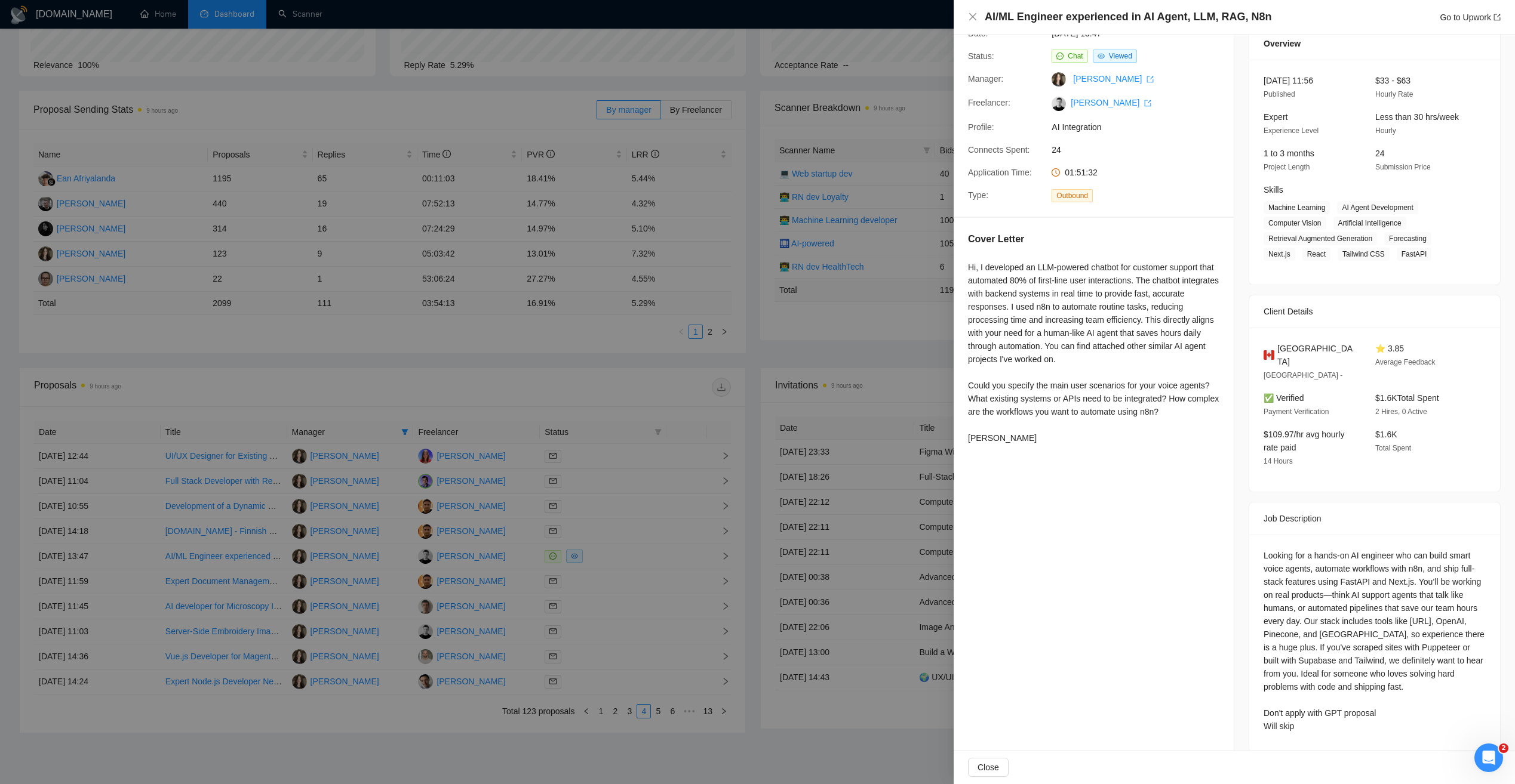
click at [668, 386] on div at bounding box center [758, 392] width 1515 height 784
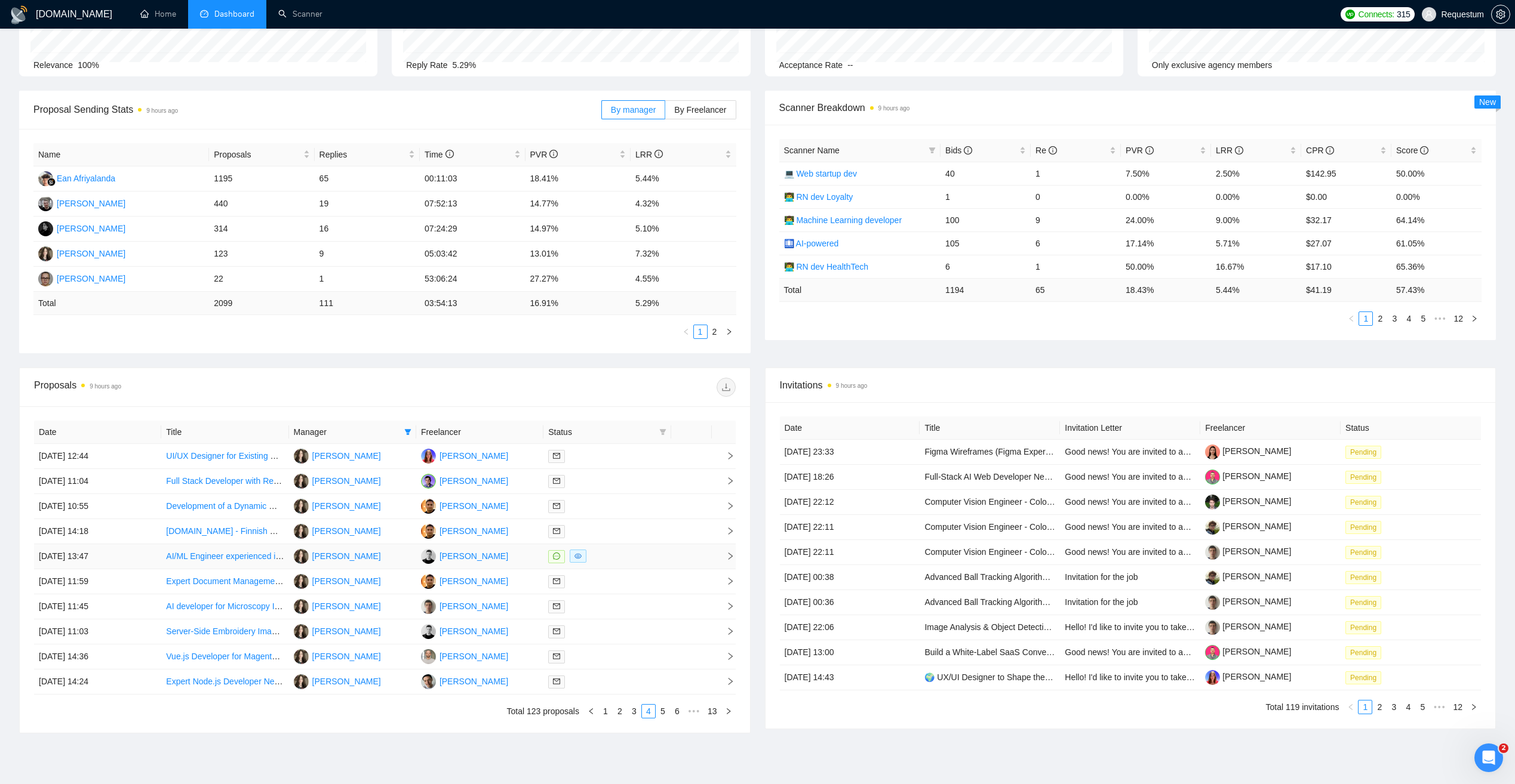
click at [283, 563] on td "AI/ML Engineer experienced in AI Agent, LLM, RAG, N8n" at bounding box center [224, 557] width 127 height 25
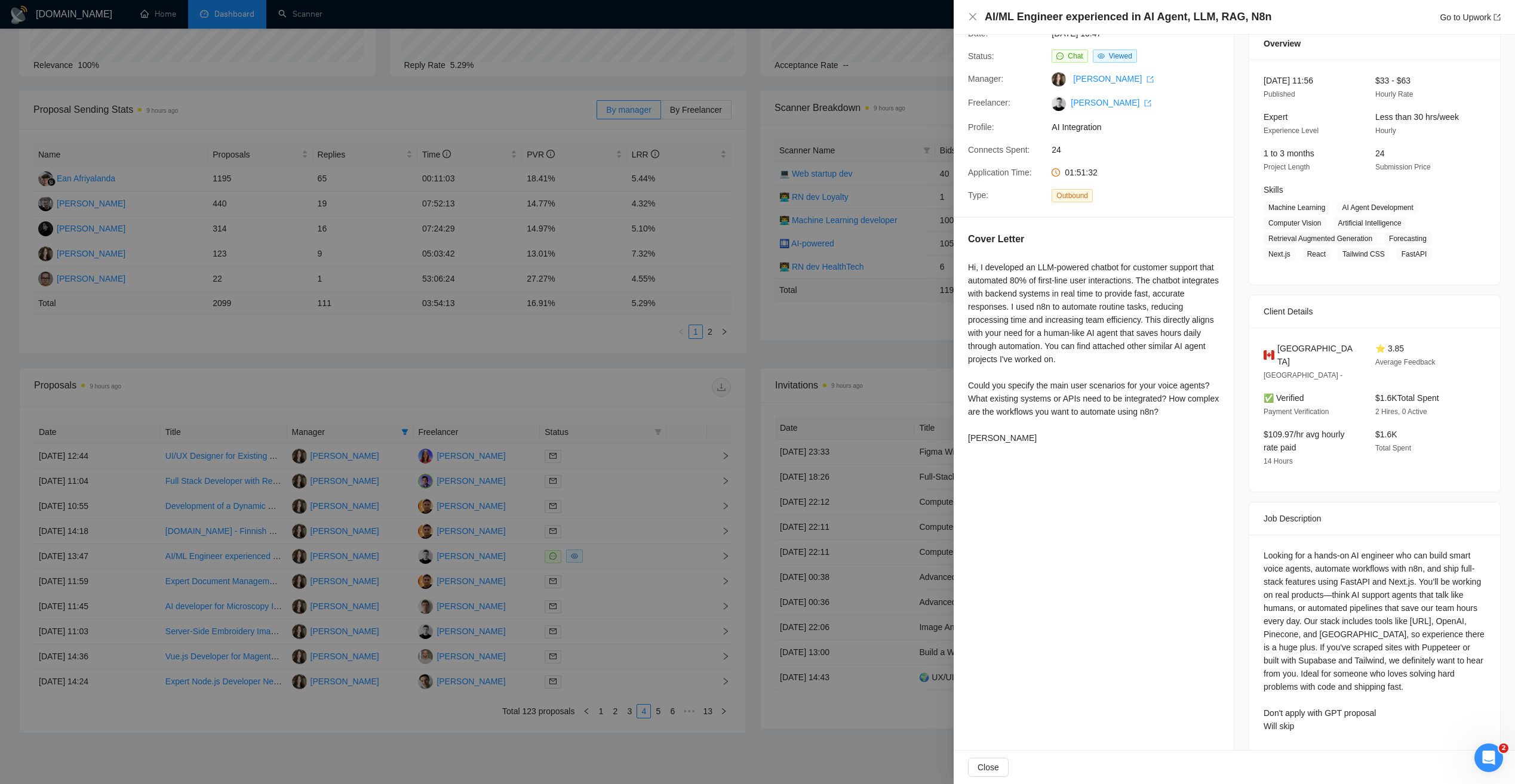
click at [277, 611] on div at bounding box center [758, 392] width 1515 height 784
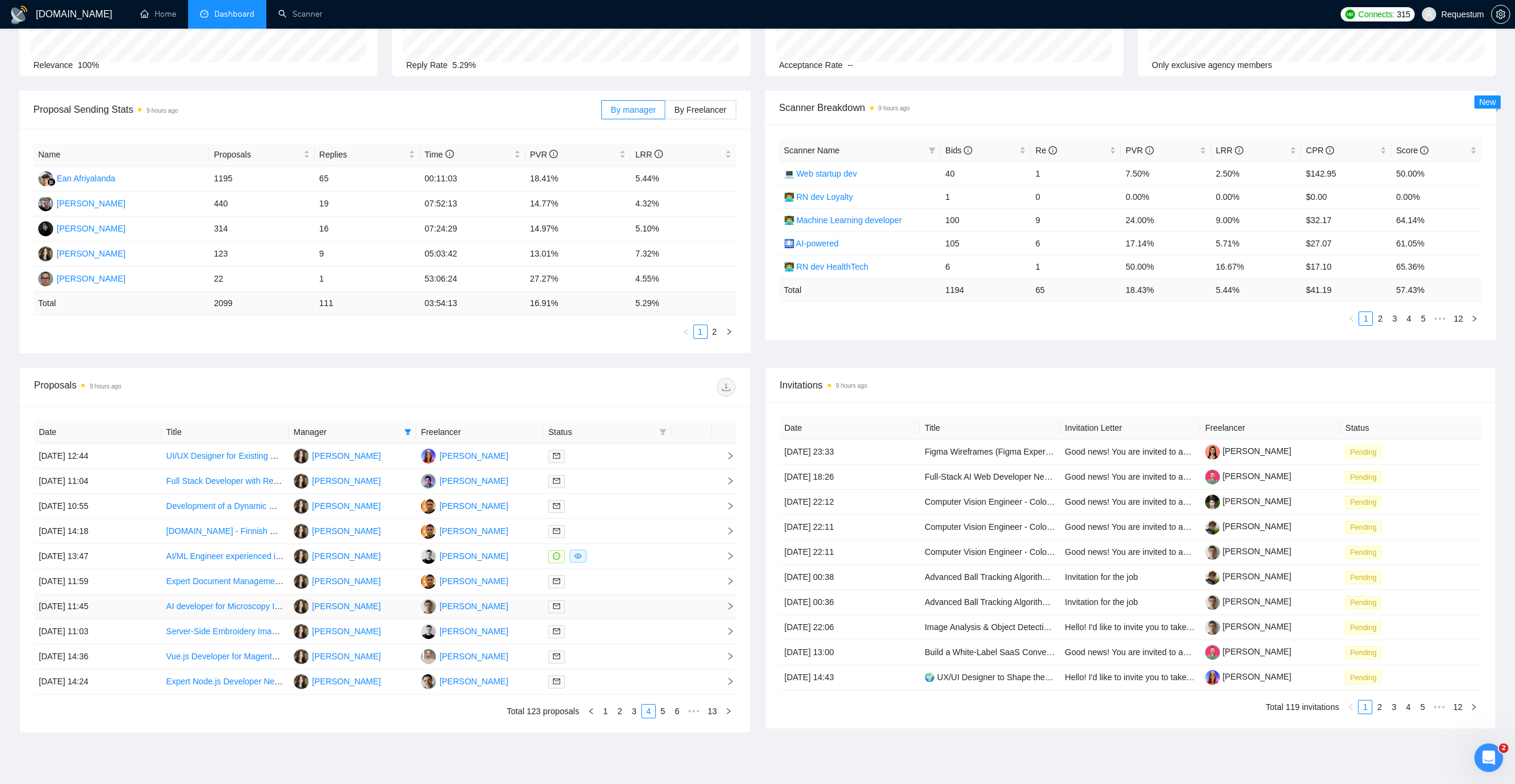
click at [277, 611] on link "AI developer for Microscopy Images" at bounding box center [232, 606] width 133 height 10
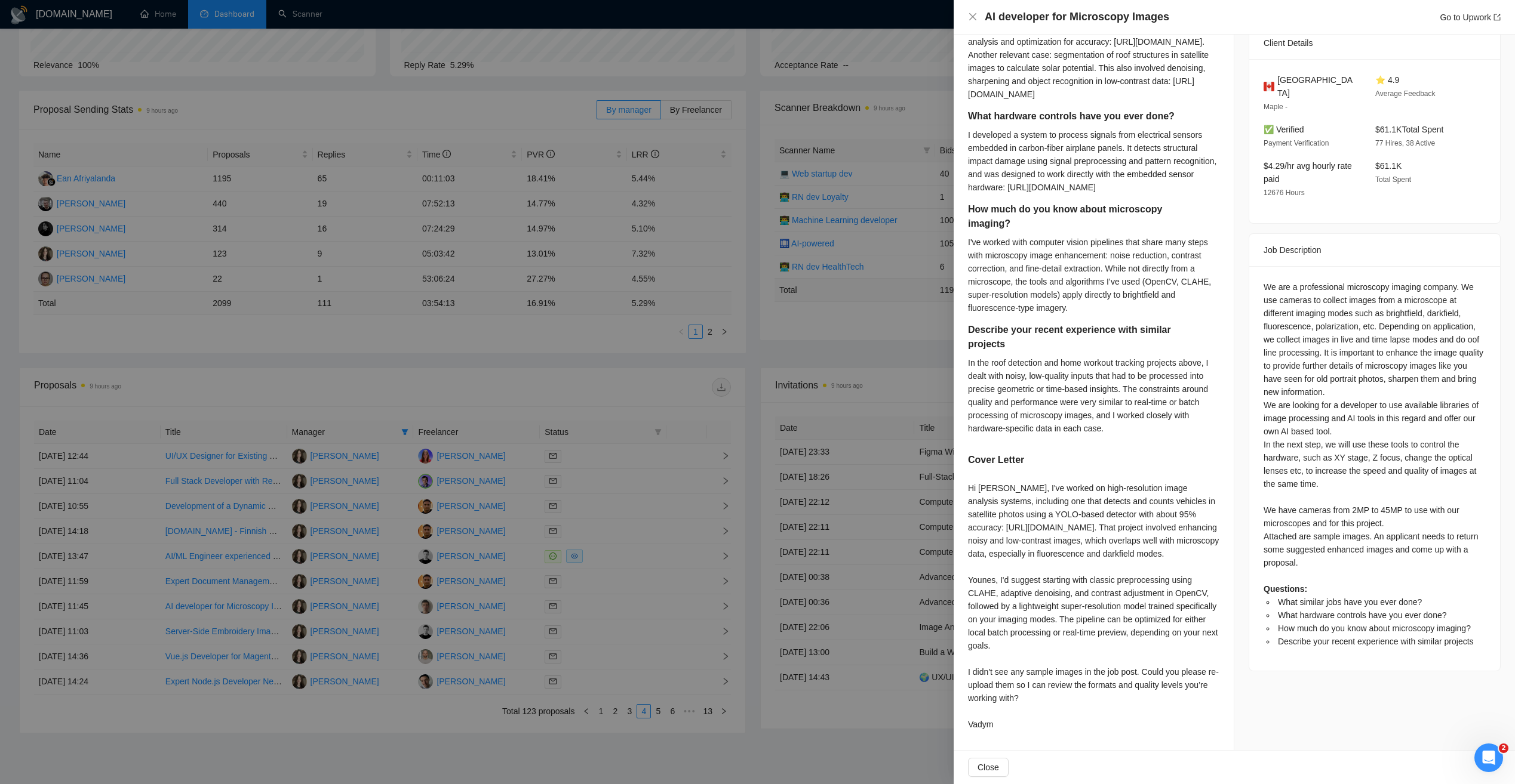
scroll to position [395, 0]
click at [642, 386] on div at bounding box center [758, 392] width 1515 height 784
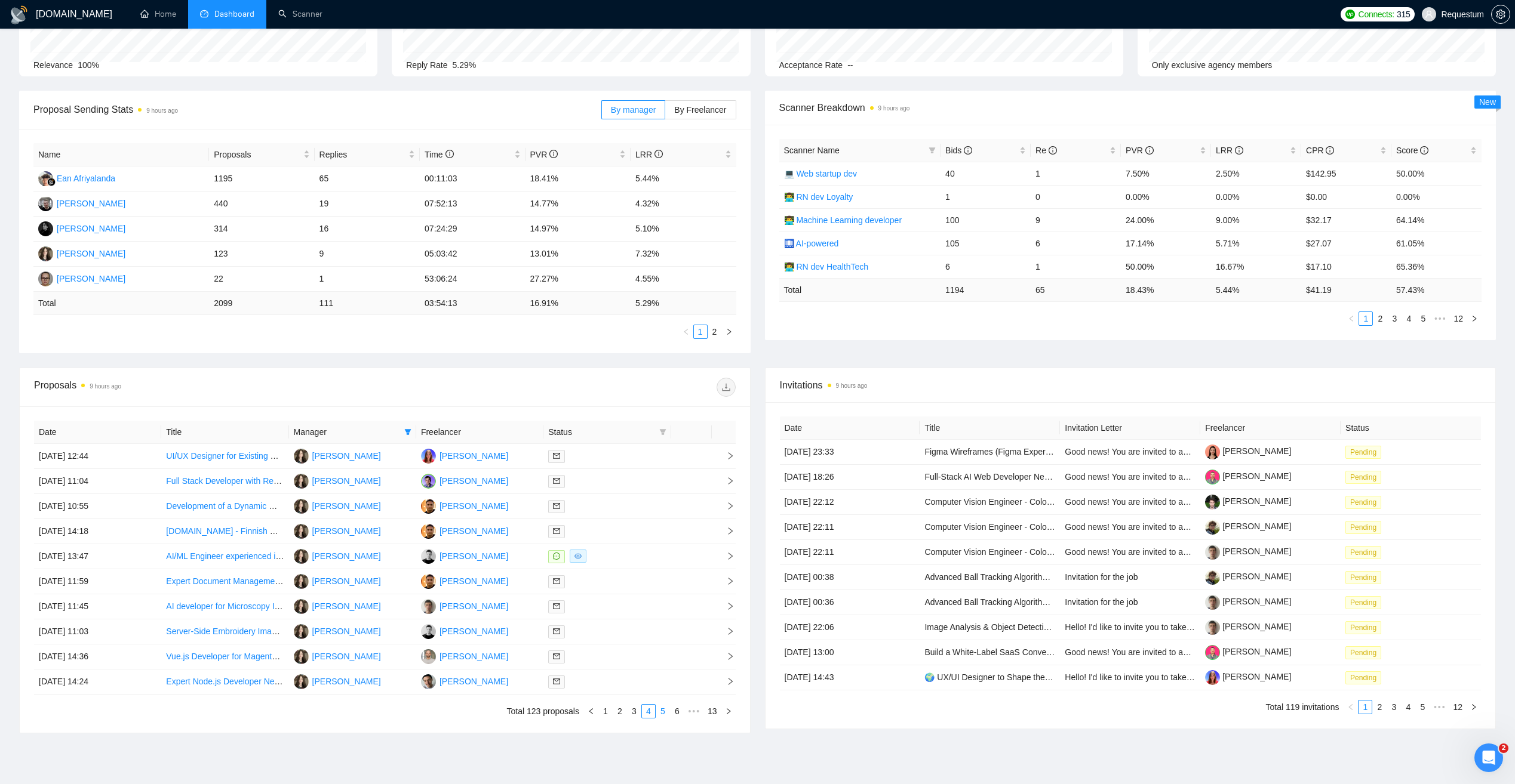
click at [661, 714] on link "5" at bounding box center [663, 711] width 13 height 13
click at [146, 607] on td "26 Jun, 2025 13:47" at bounding box center [97, 607] width 127 height 25
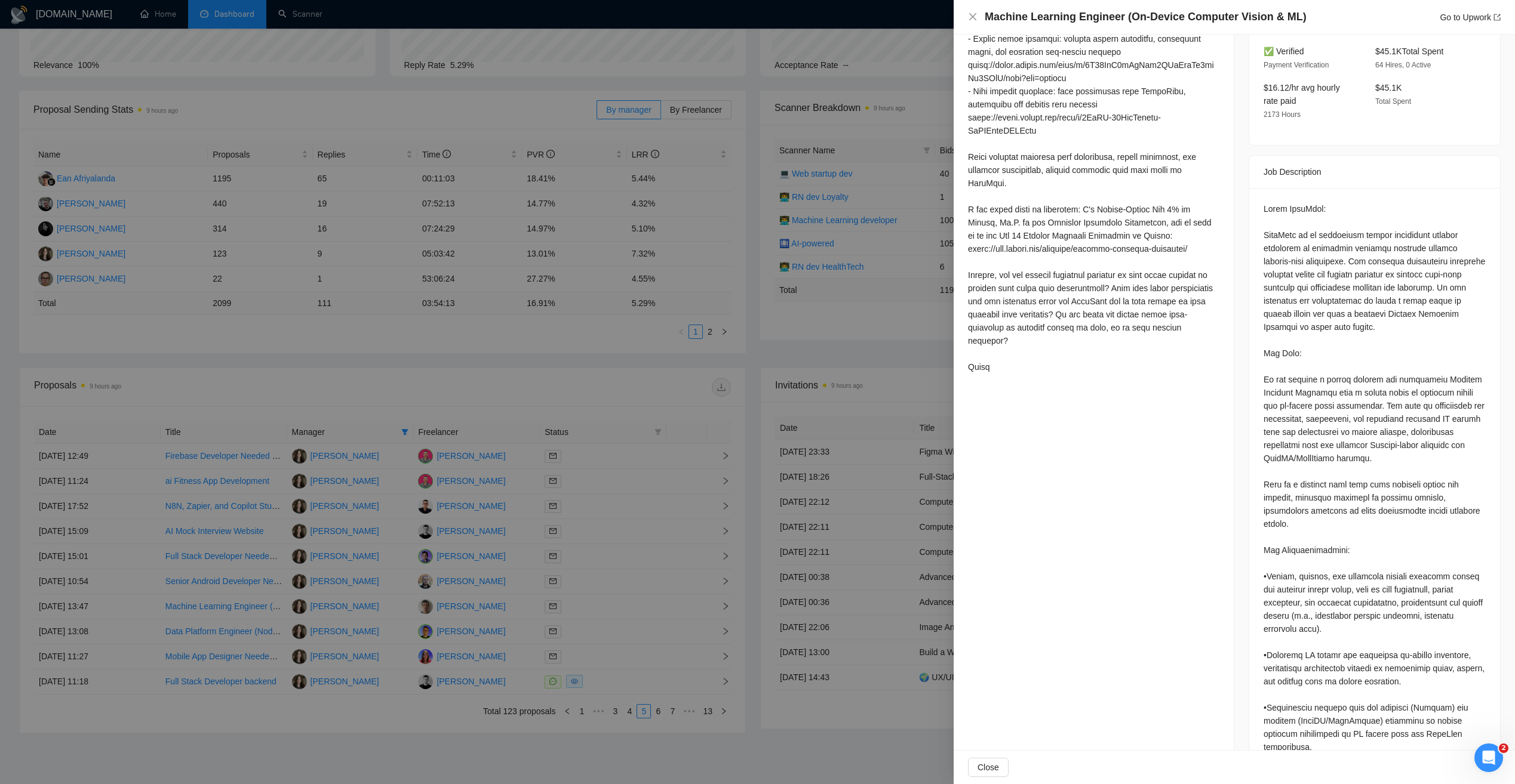
click at [329, 726] on div at bounding box center [758, 392] width 1515 height 784
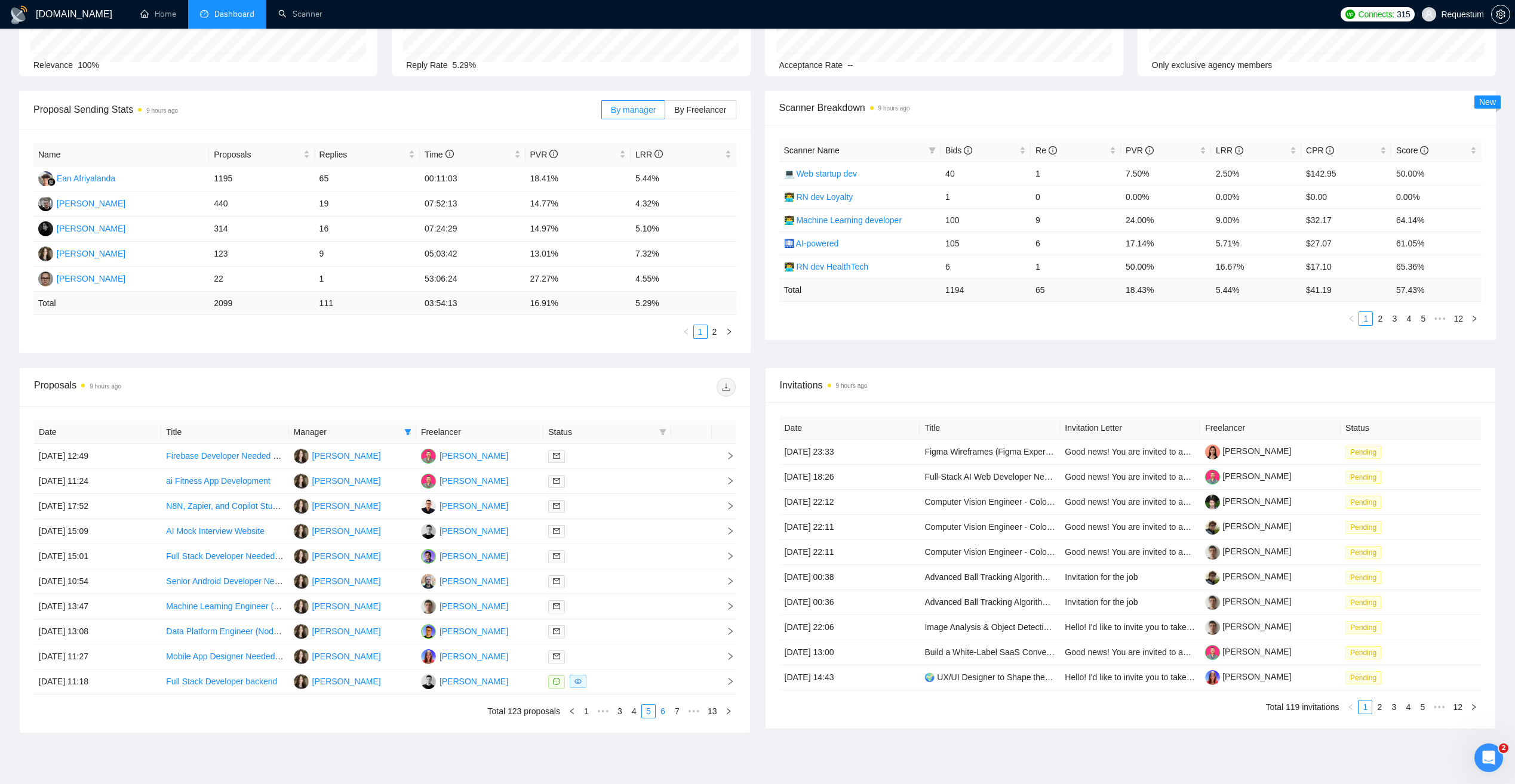
click at [660, 711] on link "6" at bounding box center [663, 711] width 13 height 13
click at [635, 715] on link "5" at bounding box center [634, 711] width 13 height 13
click at [661, 710] on link "6" at bounding box center [663, 711] width 13 height 13
click at [662, 711] on link "7" at bounding box center [663, 711] width 13 height 13
click at [662, 711] on link "8" at bounding box center [663, 711] width 13 height 13
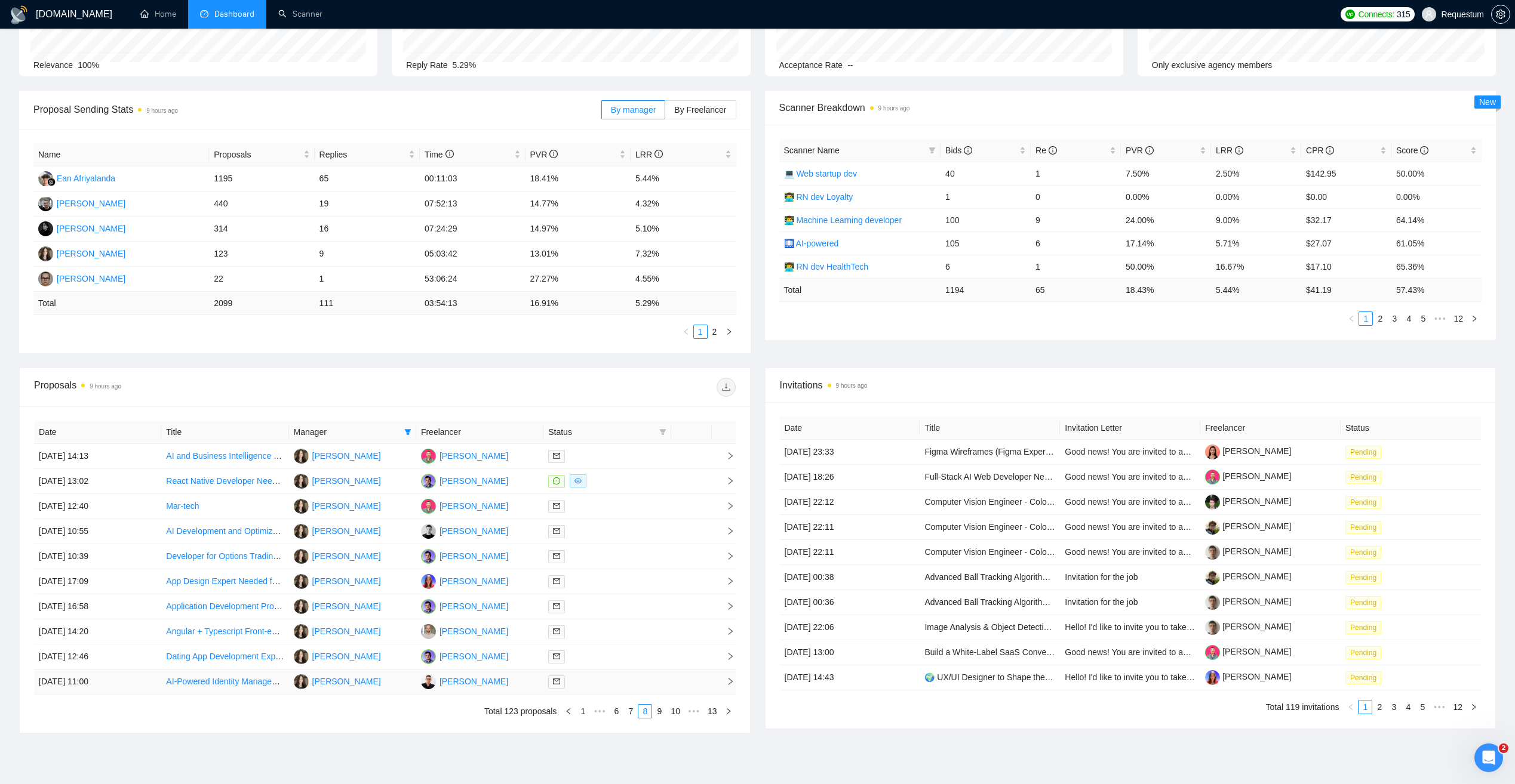
click at [621, 681] on div at bounding box center [607, 681] width 118 height 14
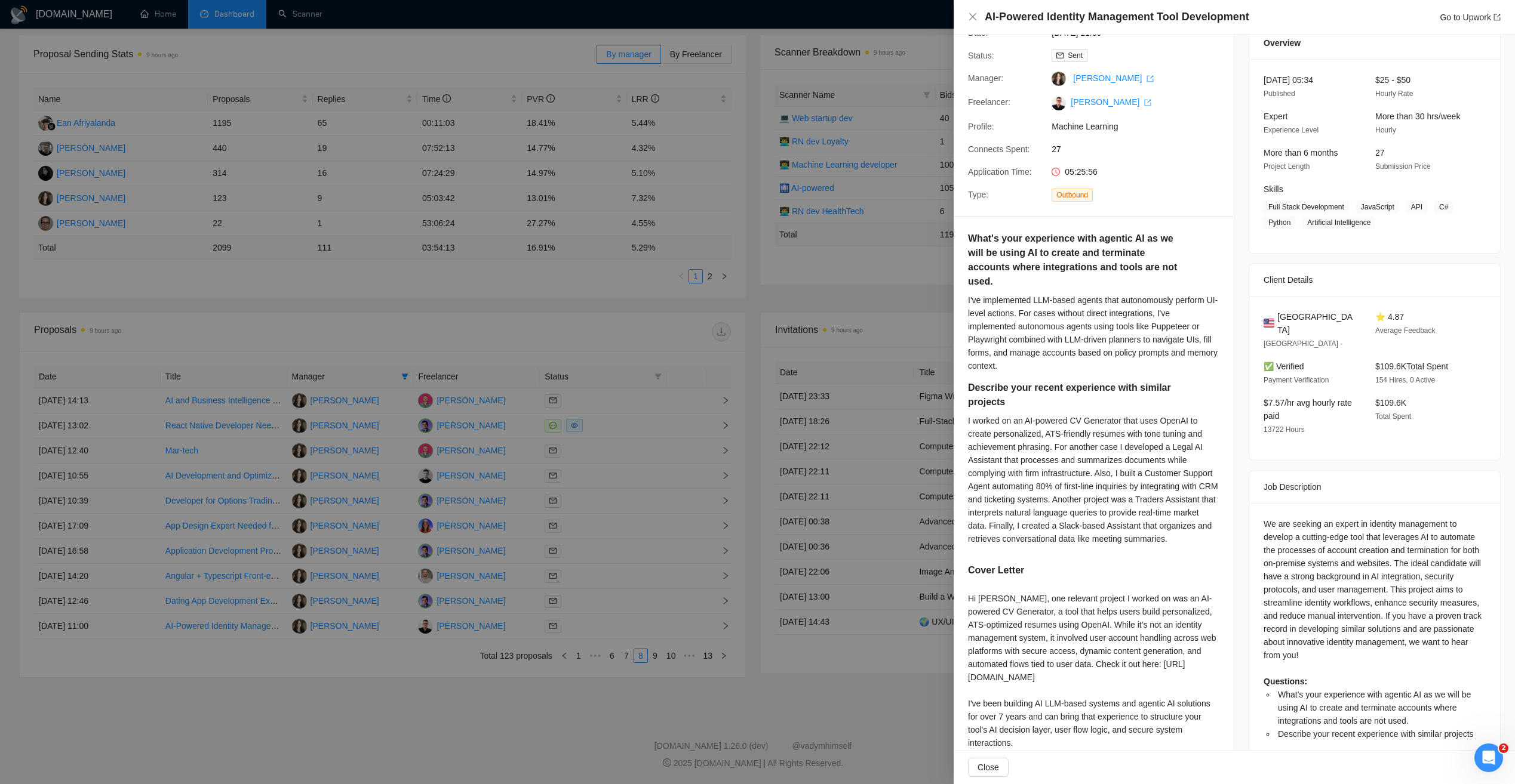
scroll to position [185, 0]
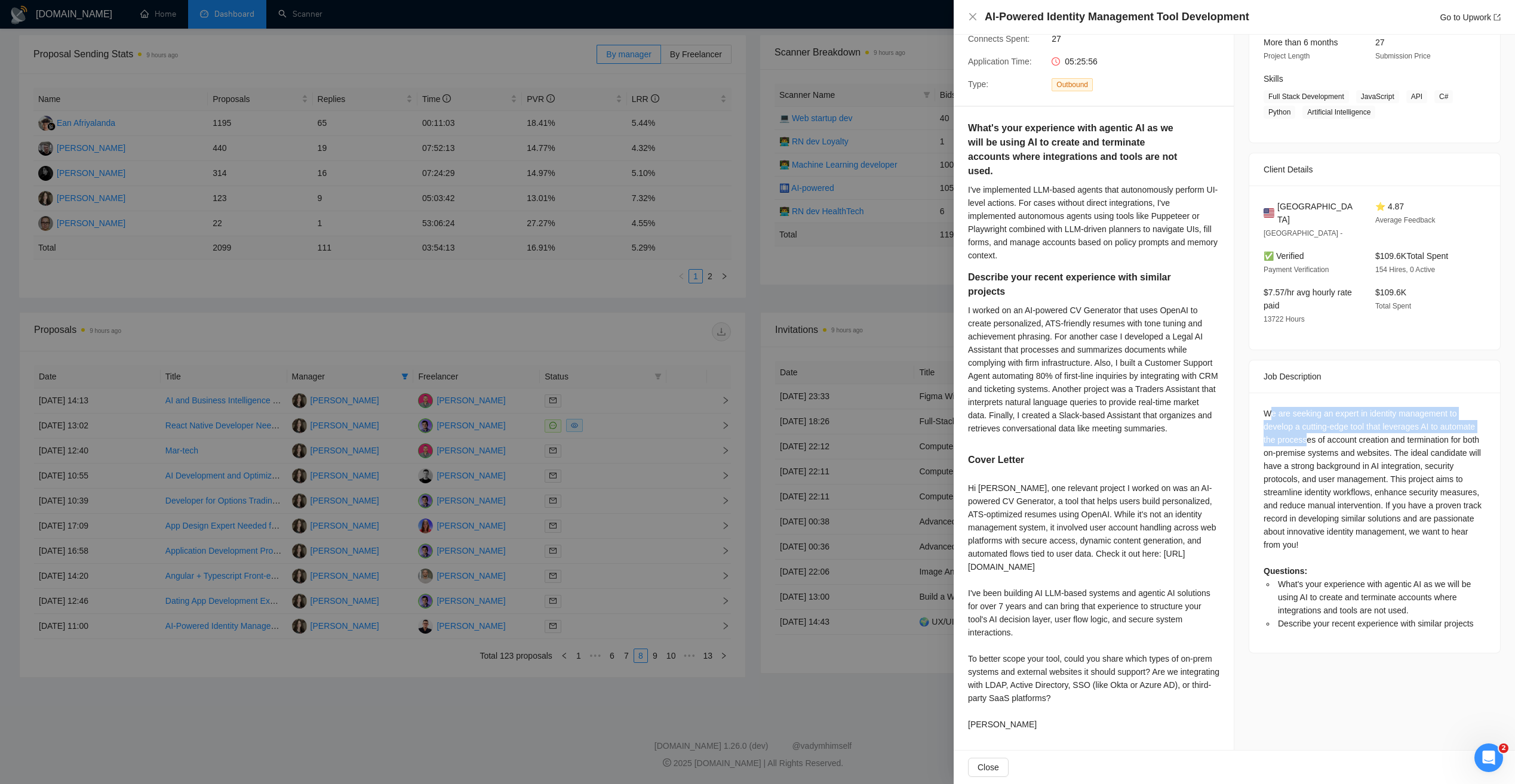
drag, startPoint x: 1262, startPoint y: 373, endPoint x: 1301, endPoint y: 396, distance: 45.3
click at [1301, 407] on div "We are seeking an expert in identity management to develop a cutting-edge tool …" at bounding box center [1374, 519] width 222 height 223
drag, startPoint x: 1301, startPoint y: 396, endPoint x: 1420, endPoint y: 448, distance: 129.9
click at [1420, 448] on div "We are seeking an expert in identity management to develop a cutting-edge tool …" at bounding box center [1374, 519] width 222 height 223
drag, startPoint x: 1282, startPoint y: 423, endPoint x: 1382, endPoint y: 439, distance: 101.3
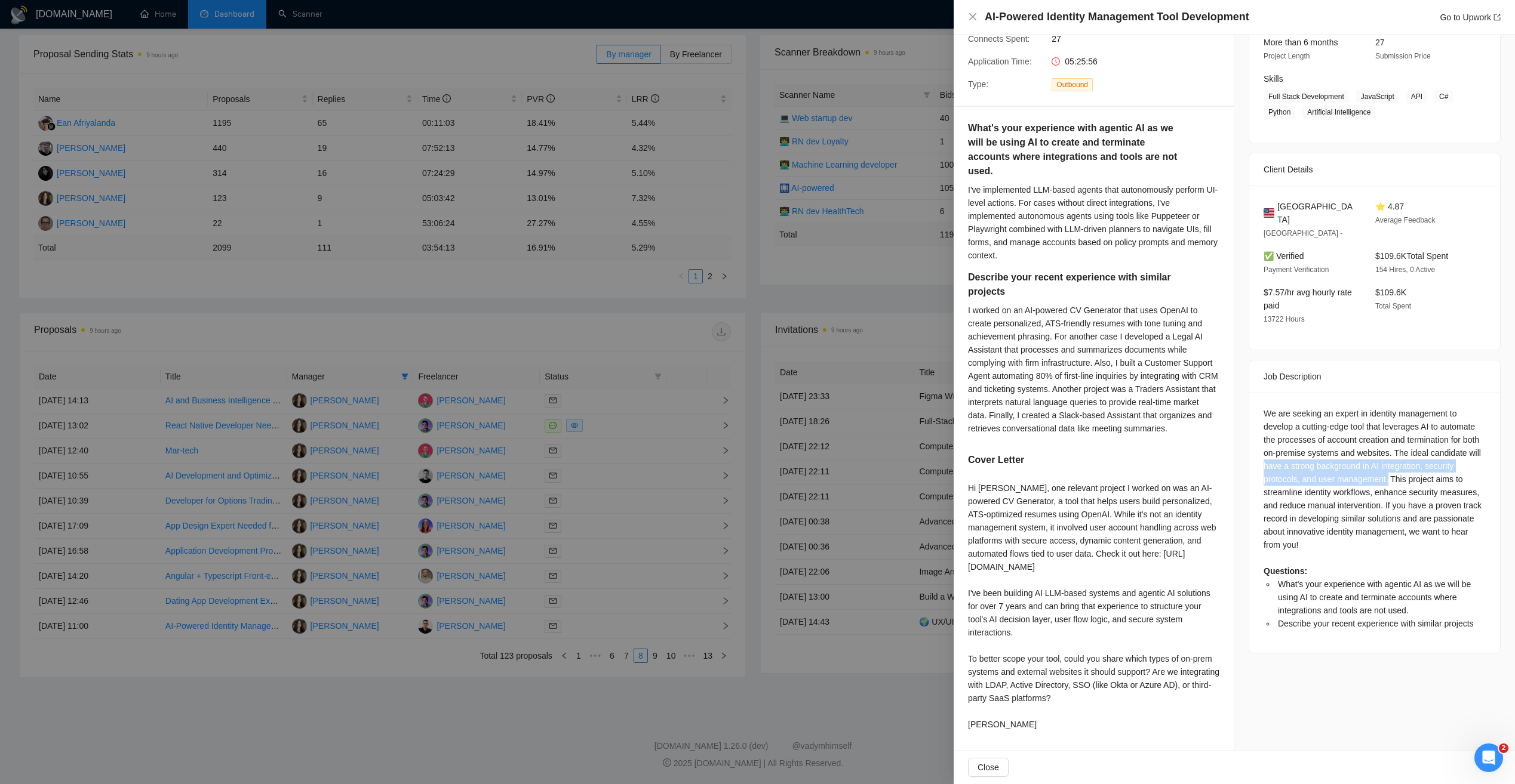
click at [1382, 439] on div "We are seeking an expert in identity management to develop a cutting-edge tool …" at bounding box center [1374, 519] width 222 height 223
drag, startPoint x: 1382, startPoint y: 439, endPoint x: 1258, endPoint y: 448, distance: 124.3
click at [1258, 448] on div "We are seeking an expert in identity management to develop a cutting-edge tool …" at bounding box center [1374, 522] width 251 height 260
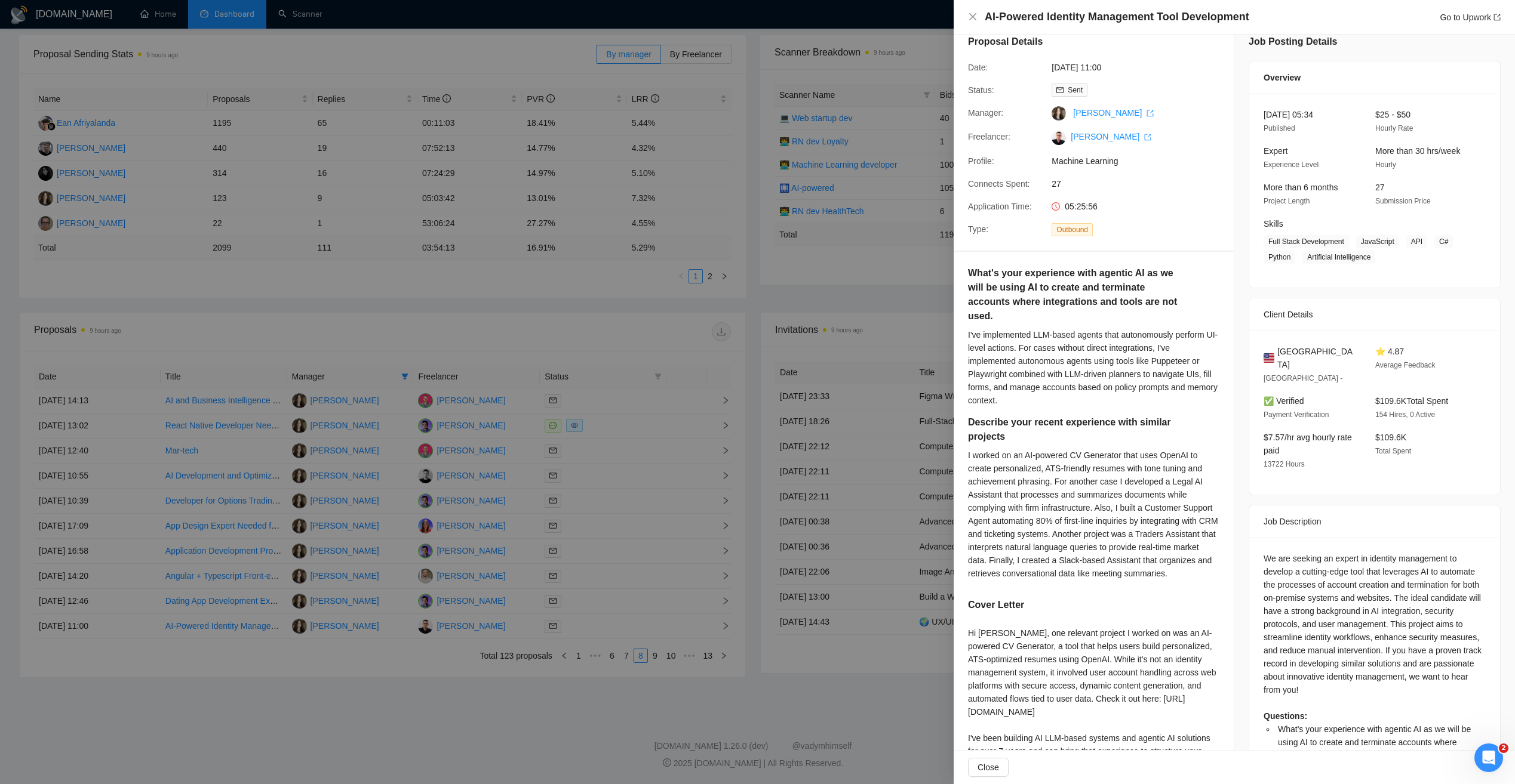
scroll to position [0, 0]
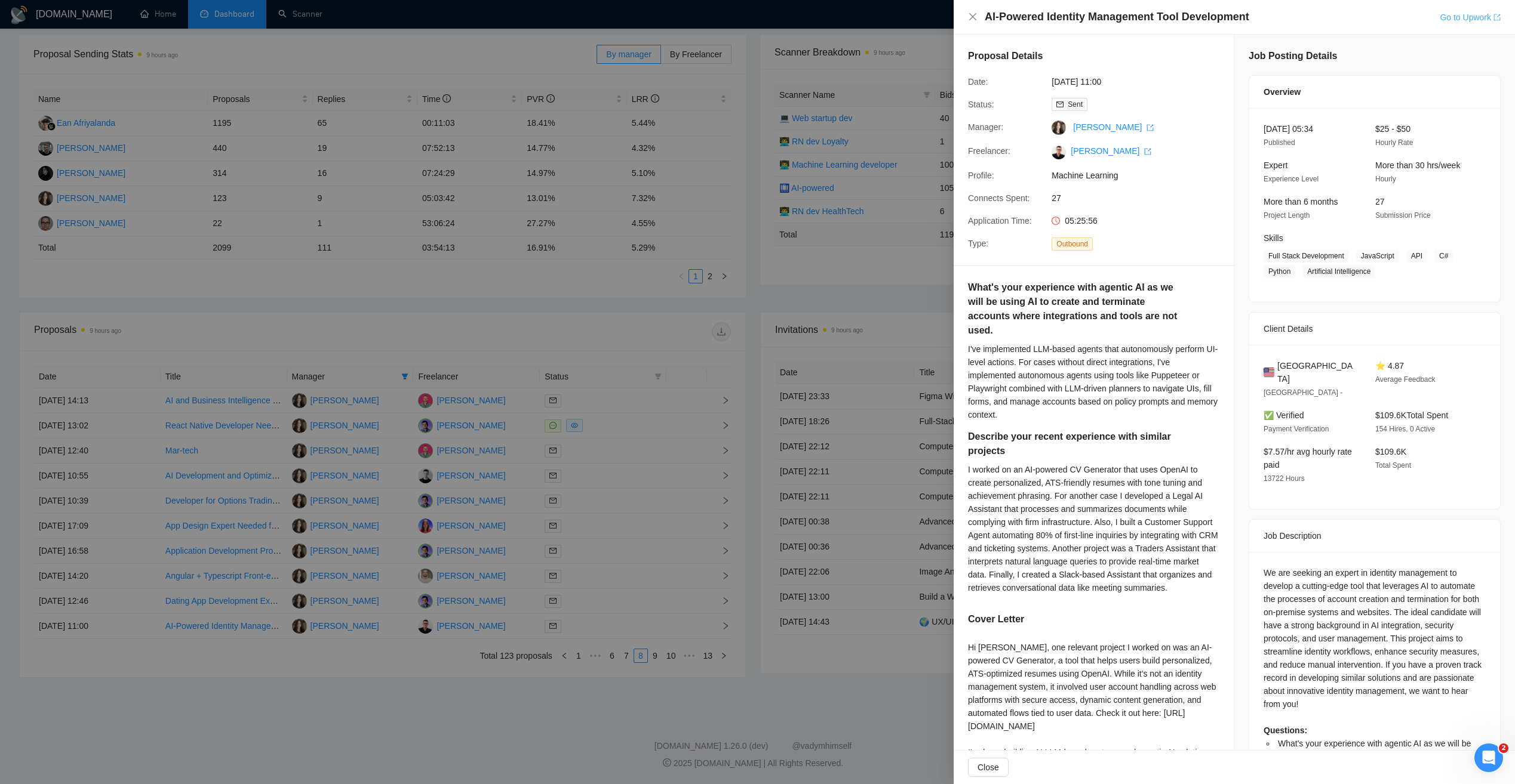
click at [1464, 19] on link "Go to Upwork" at bounding box center [1470, 17] width 61 height 10
click at [587, 298] on div at bounding box center [758, 392] width 1515 height 784
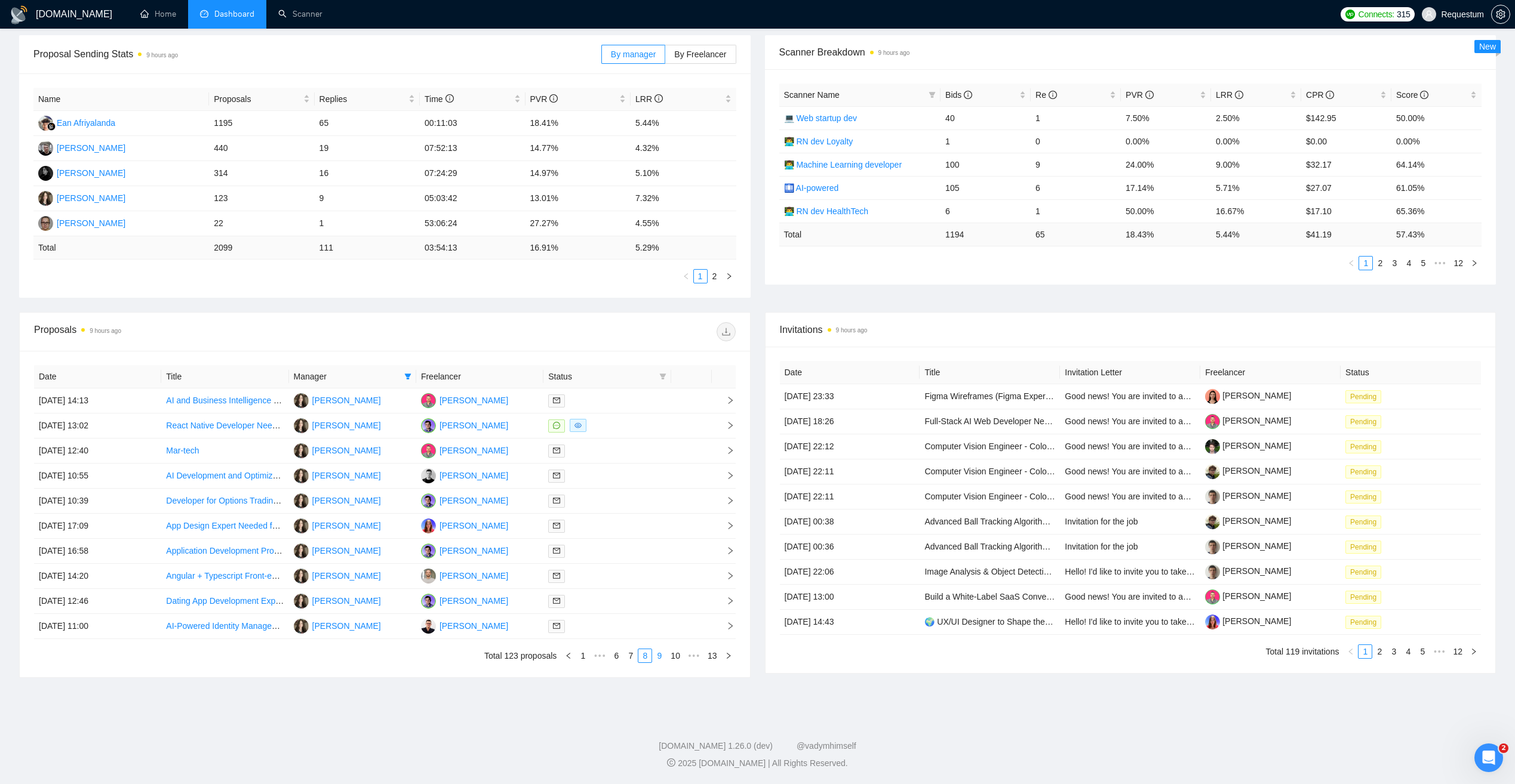
click at [661, 658] on link "9" at bounding box center [659, 656] width 13 height 13
click at [663, 661] on link "10" at bounding box center [658, 656] width 16 height 13
click at [152, 602] on td "06 Jun, 2025 11:47" at bounding box center [97, 601] width 127 height 25
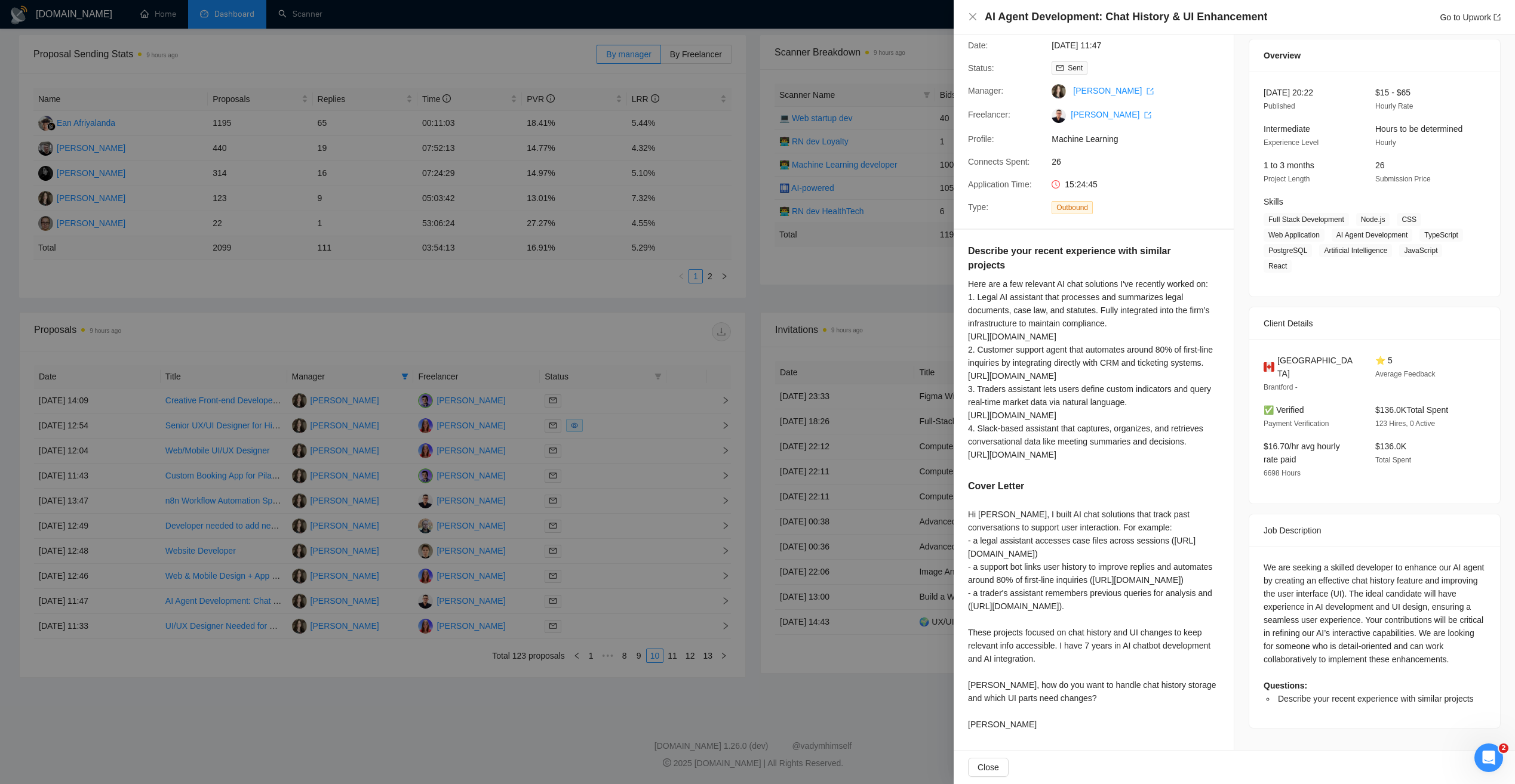
scroll to position [141, 0]
click at [522, 668] on div at bounding box center [758, 392] width 1515 height 784
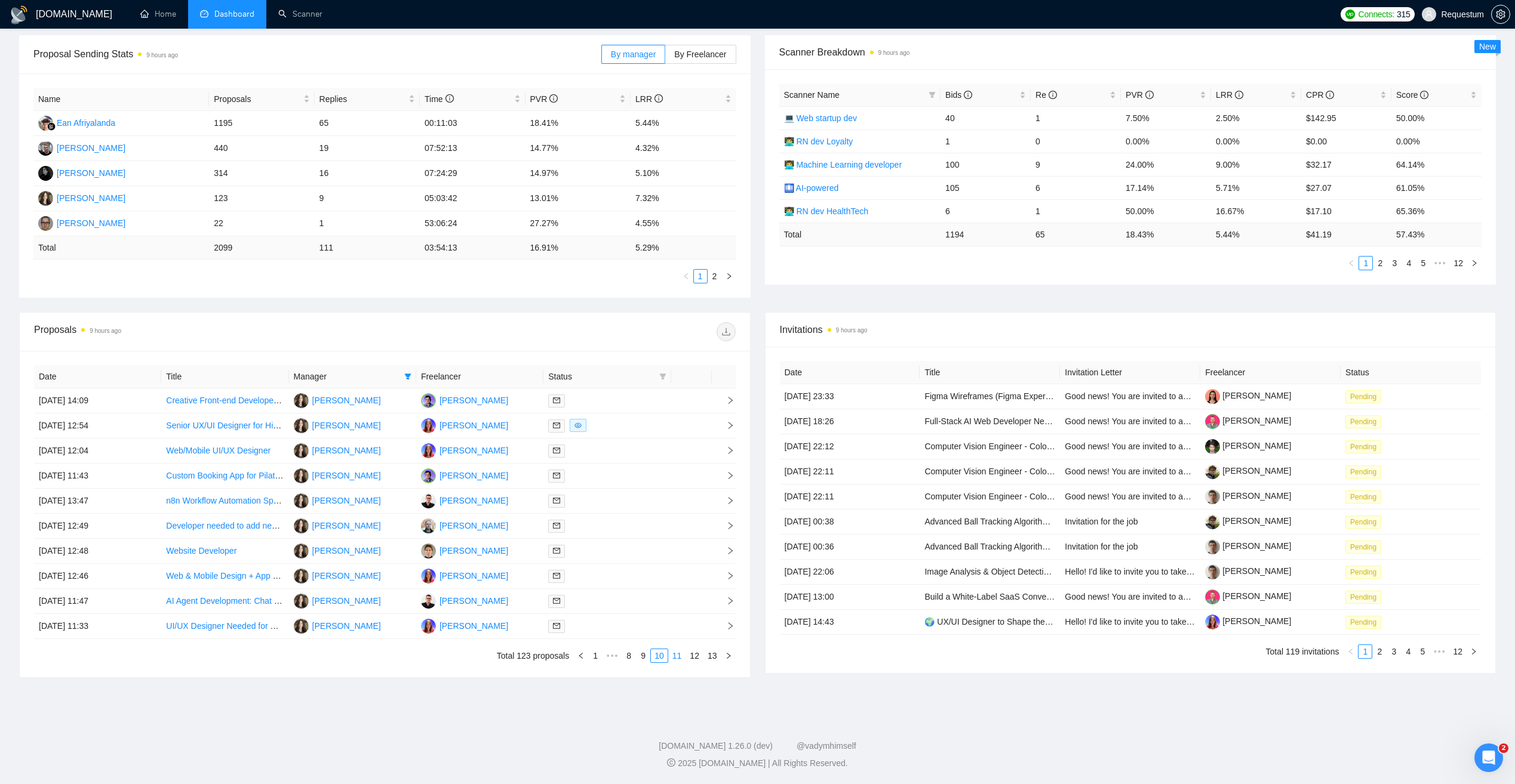
click at [678, 660] on link "11" at bounding box center [677, 656] width 16 height 13
click at [147, 398] on td "05 Jun, 2025 15:21" at bounding box center [97, 401] width 127 height 25
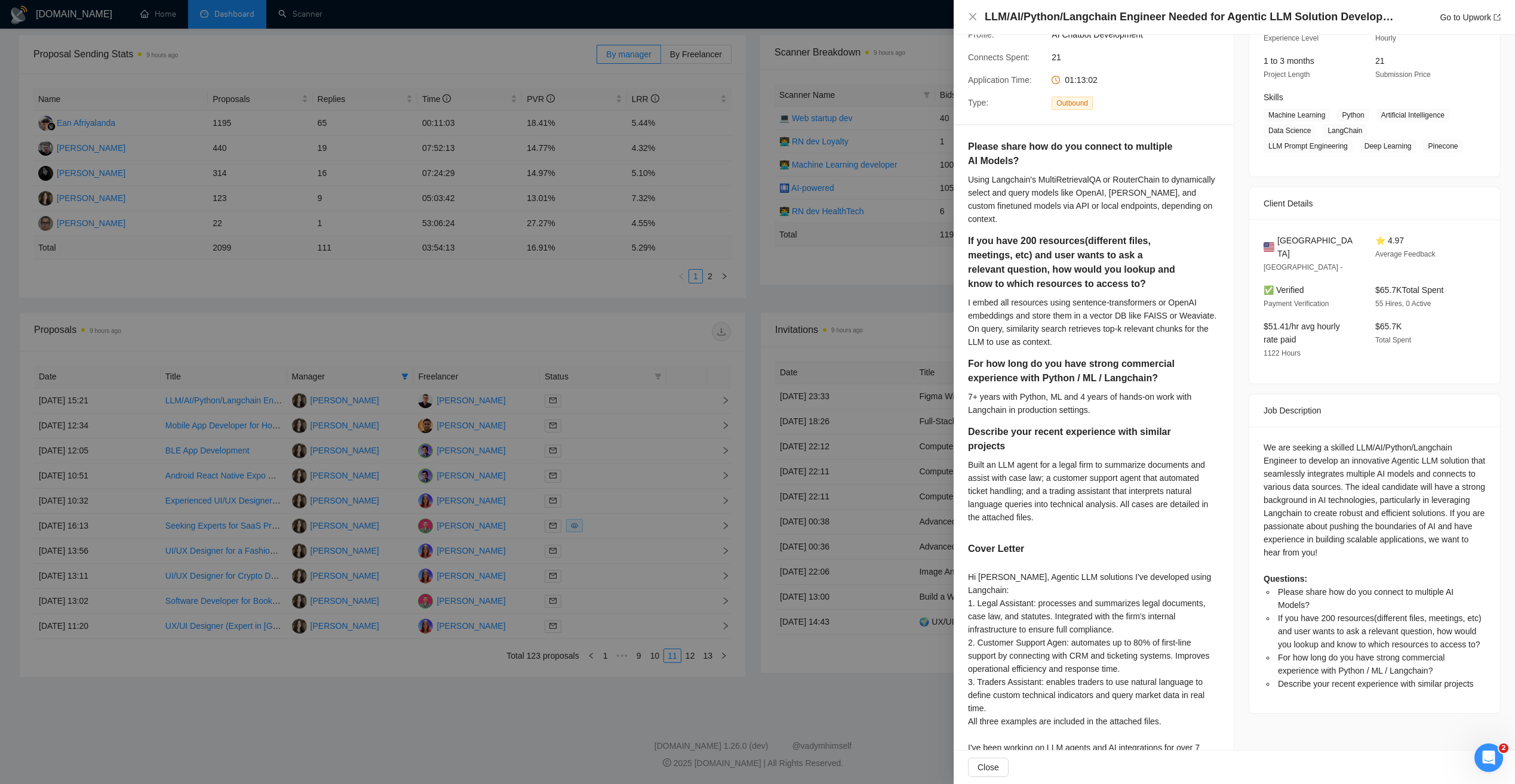
click at [145, 522] on div at bounding box center [758, 392] width 1515 height 784
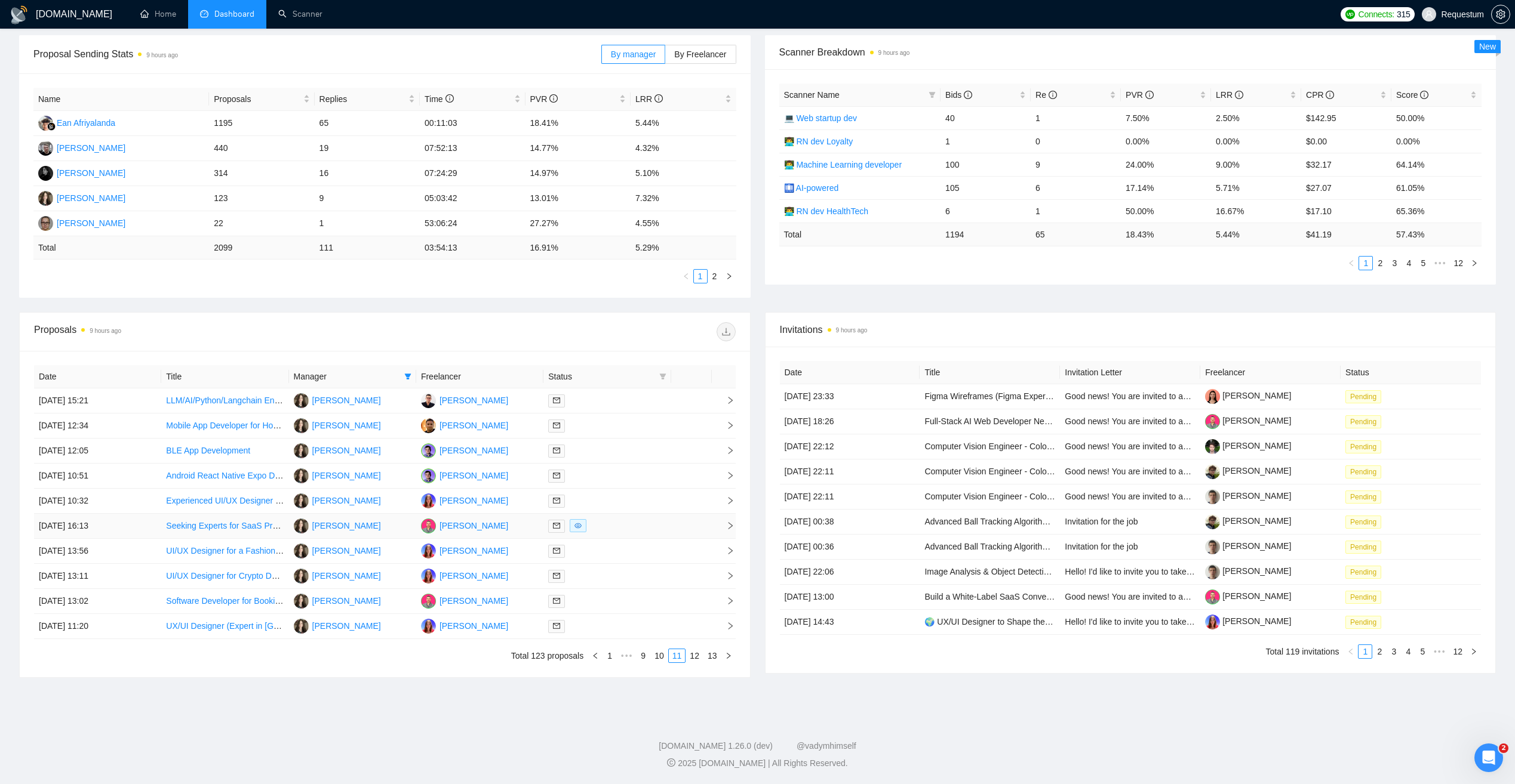
click at [145, 522] on td "04 Jun, 2025 16:13" at bounding box center [97, 526] width 127 height 25
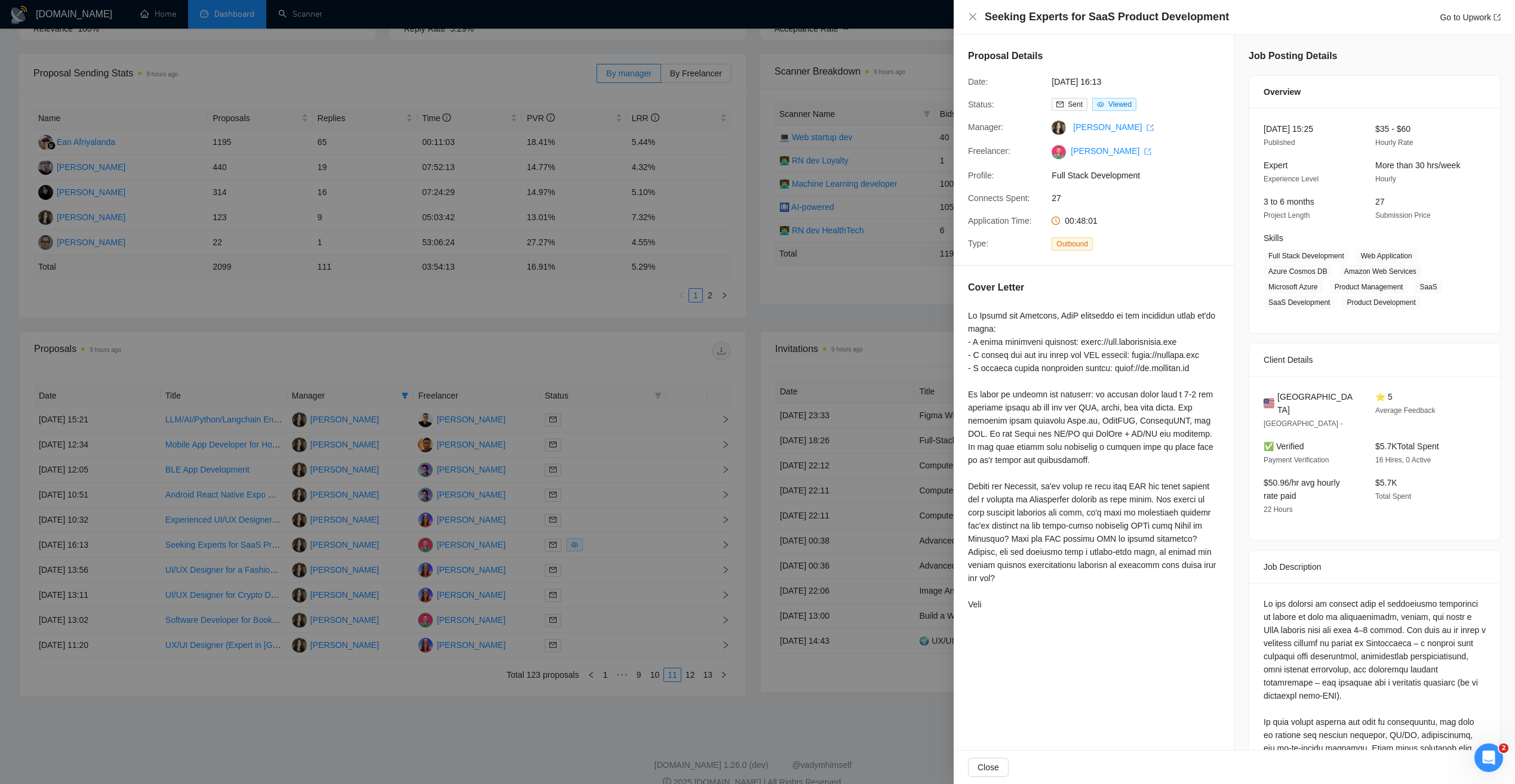
scroll to position [115, 0]
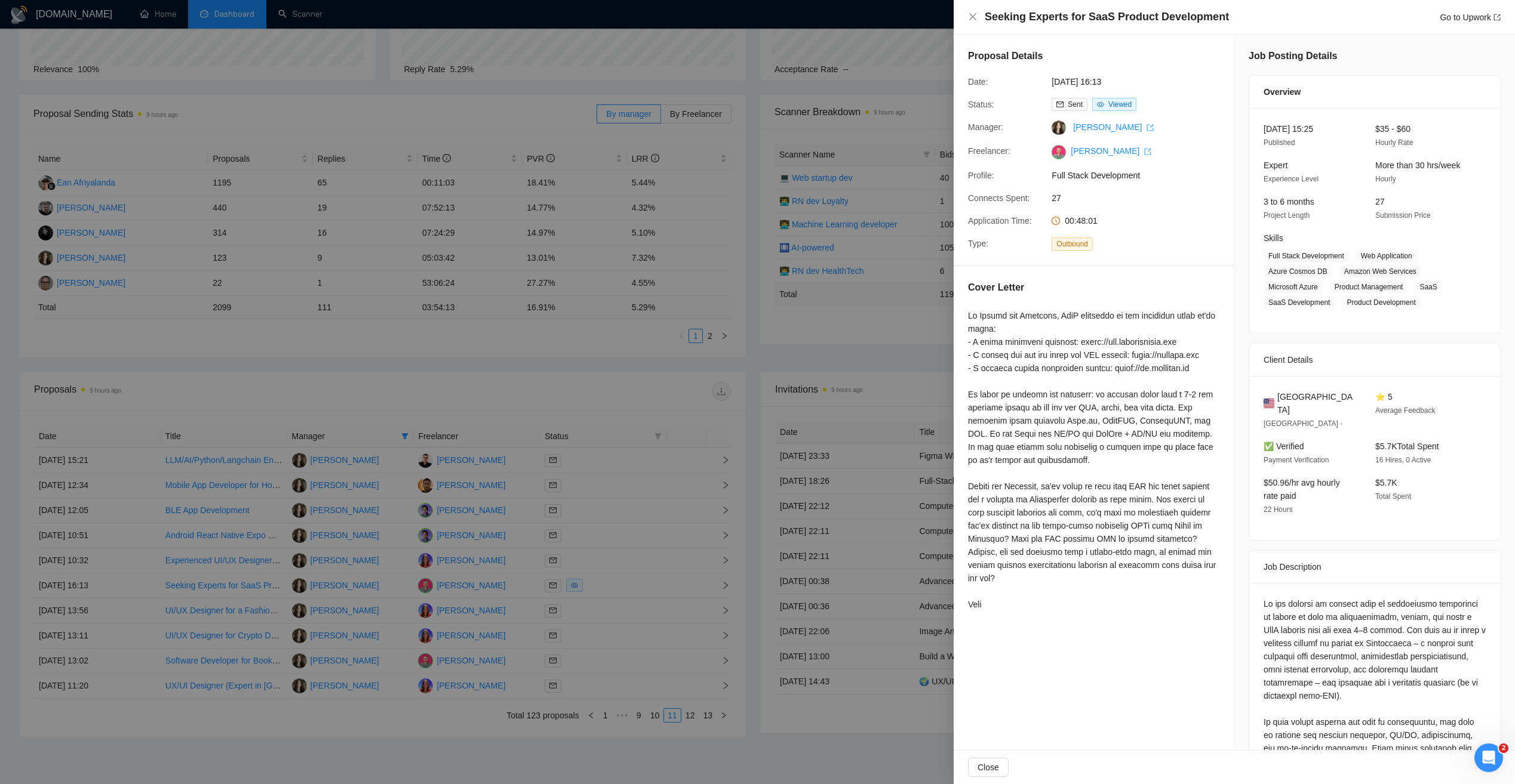
click at [544, 380] on div at bounding box center [758, 392] width 1515 height 784
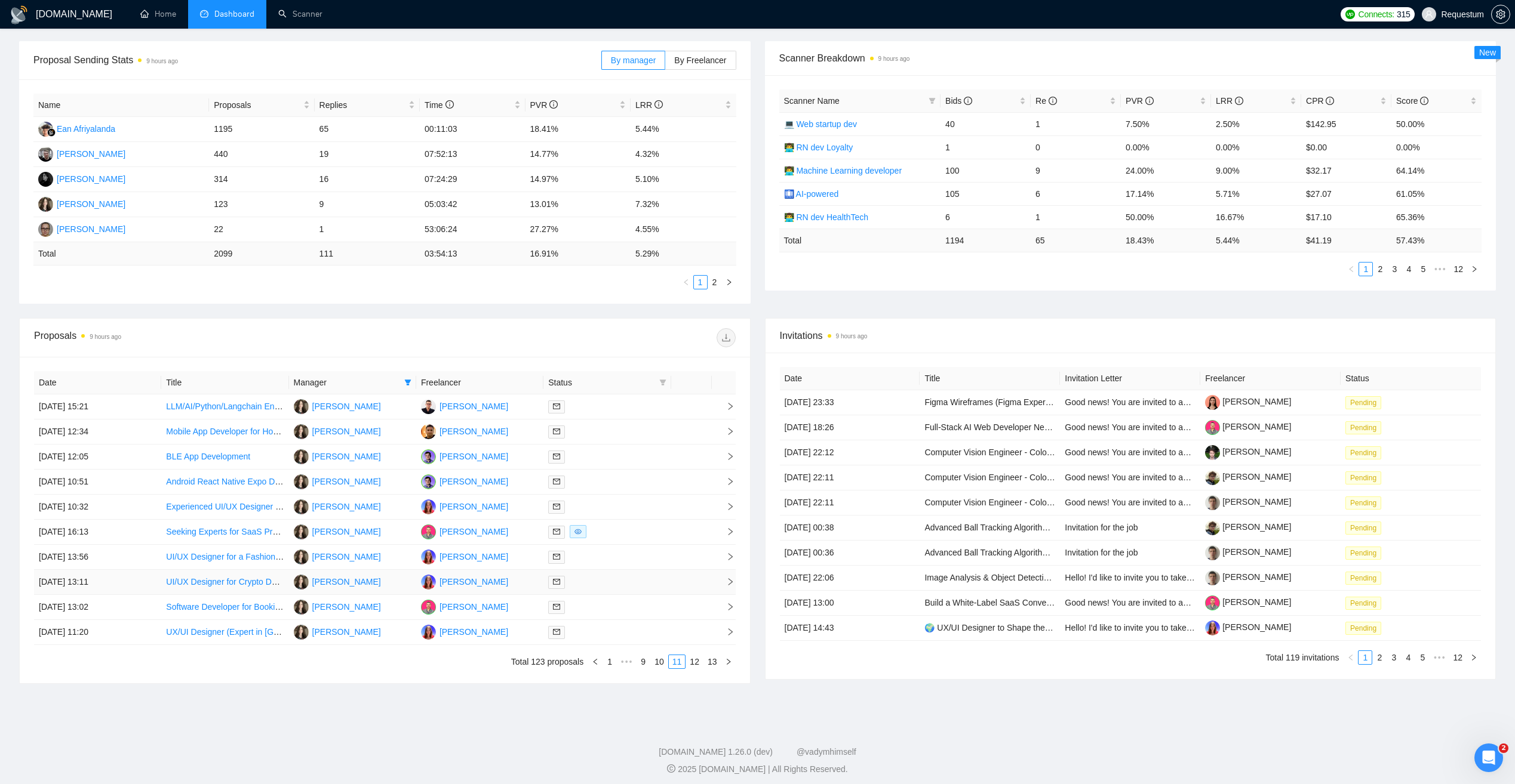
scroll to position [175, 0]
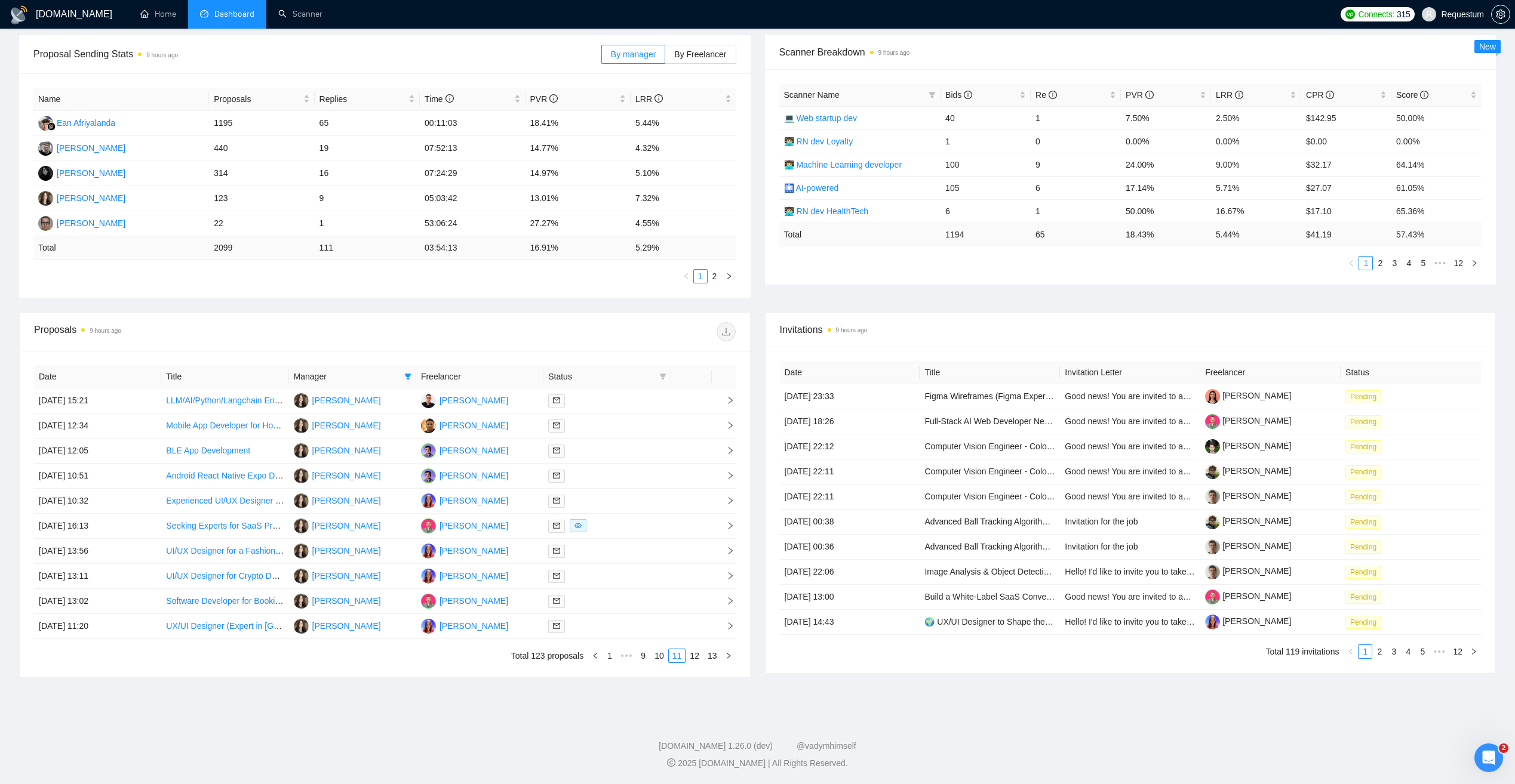
click at [697, 664] on div "Date Title Manager Freelancer Status 05 Jun, 2025 15:21 LLM/AI/Python/Langchain…" at bounding box center [385, 514] width 730 height 327
click at [697, 659] on link "12" at bounding box center [694, 656] width 16 height 13
click at [231, 333] on div "Proposals 9 hours ago" at bounding box center [209, 331] width 350 height 19
click at [143, 405] on td "04 Jun, 2025 10:53" at bounding box center [97, 401] width 127 height 25
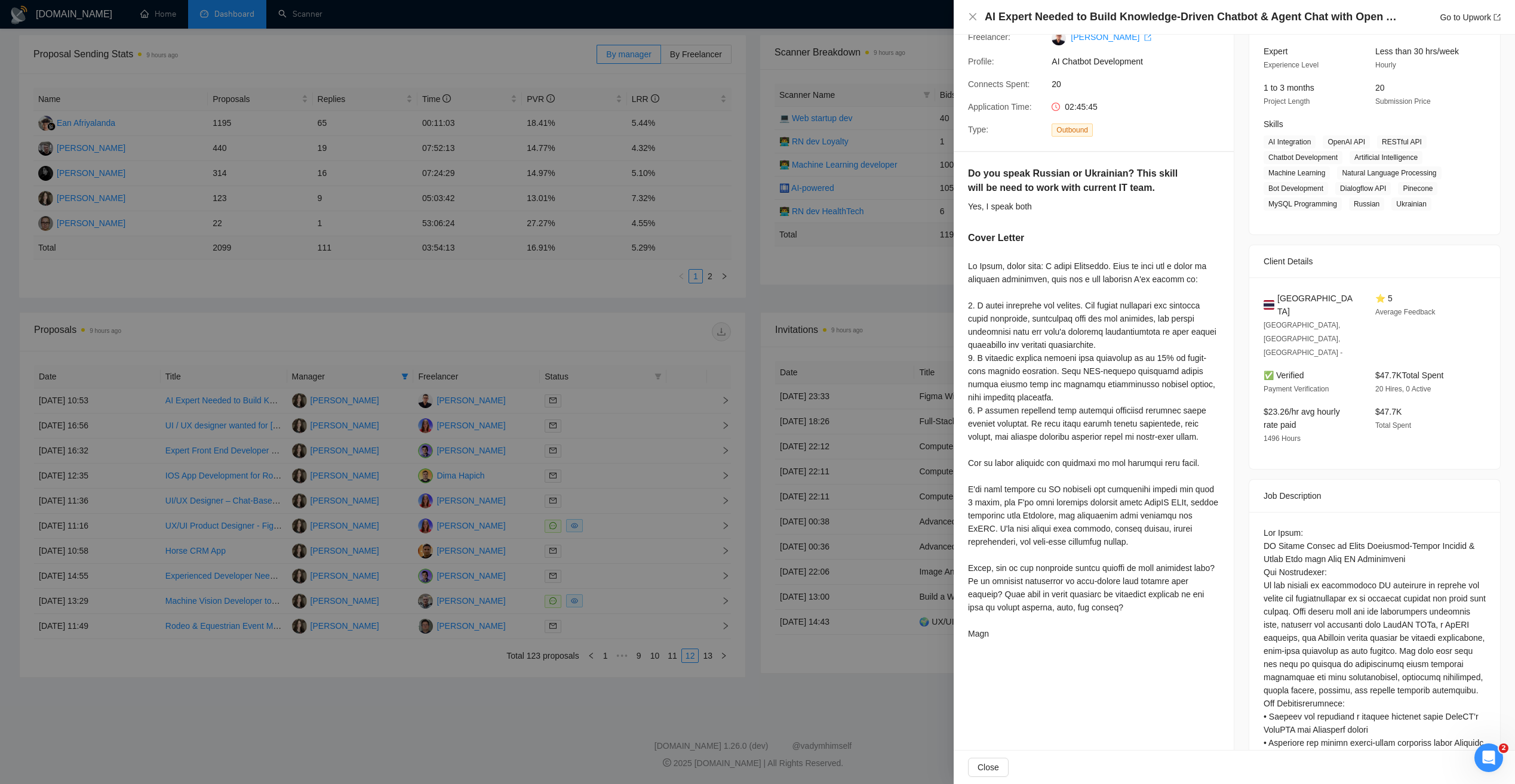
scroll to position [0, 0]
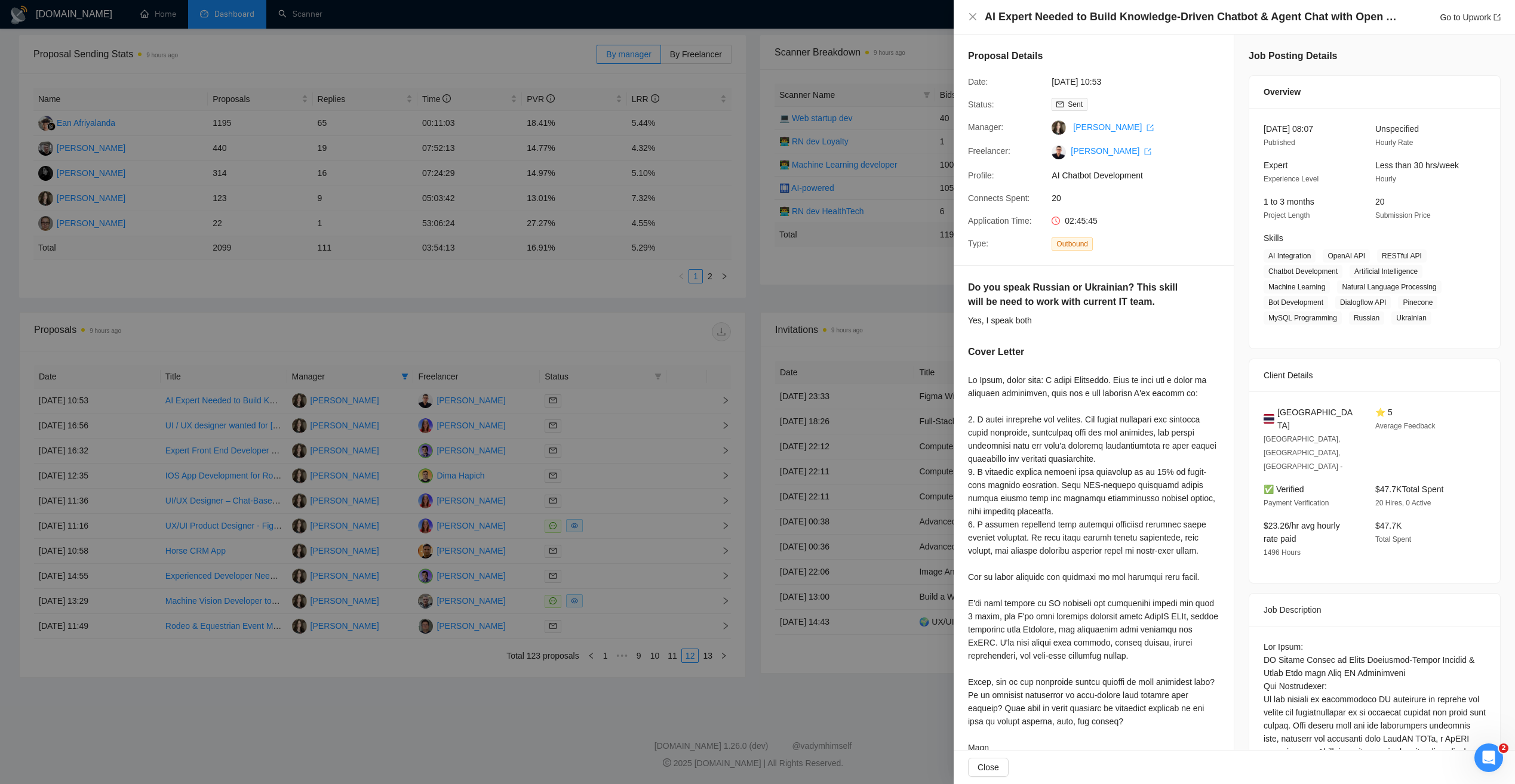
click at [556, 321] on div at bounding box center [758, 392] width 1515 height 784
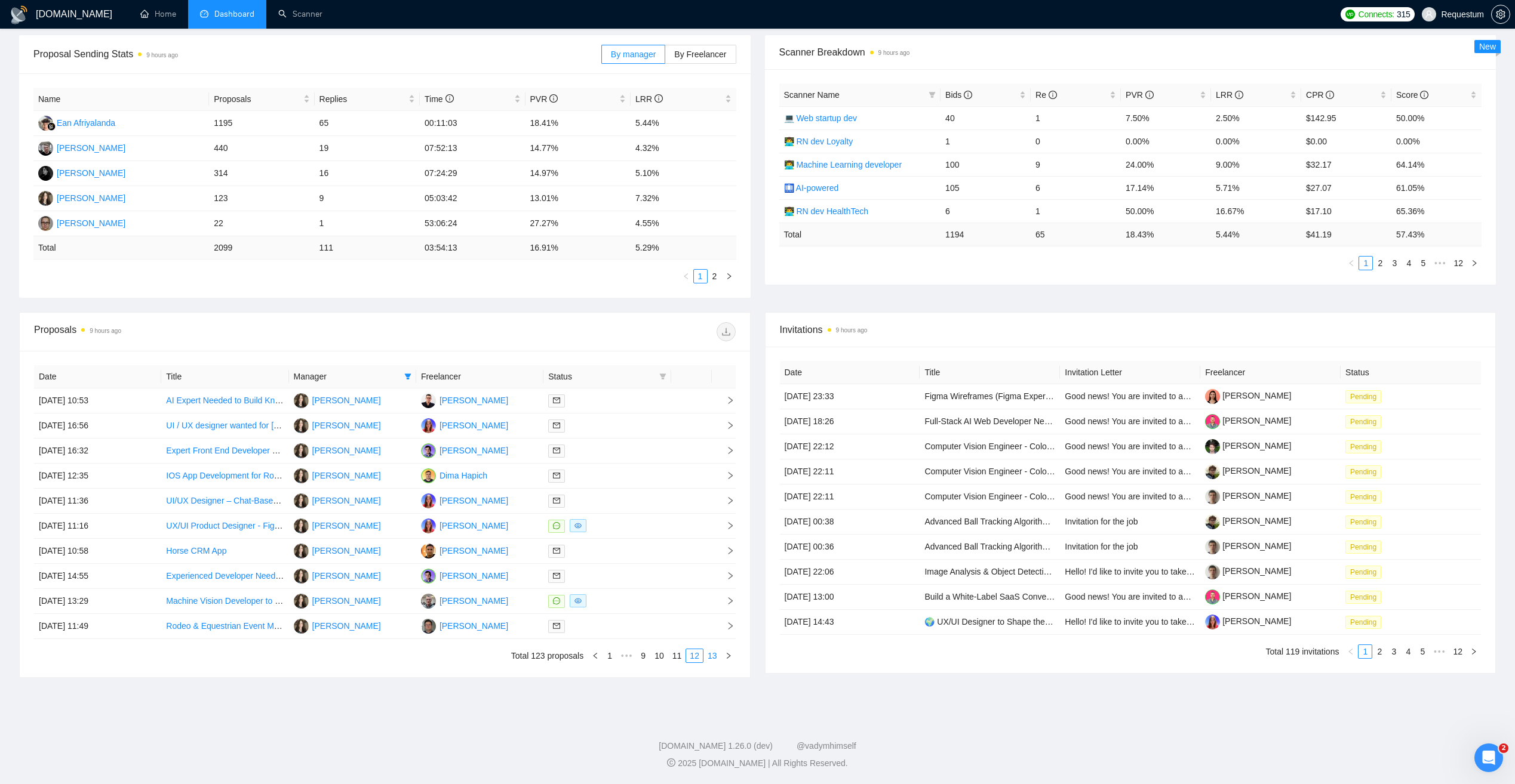
click at [713, 649] on li "13" at bounding box center [712, 656] width 18 height 14
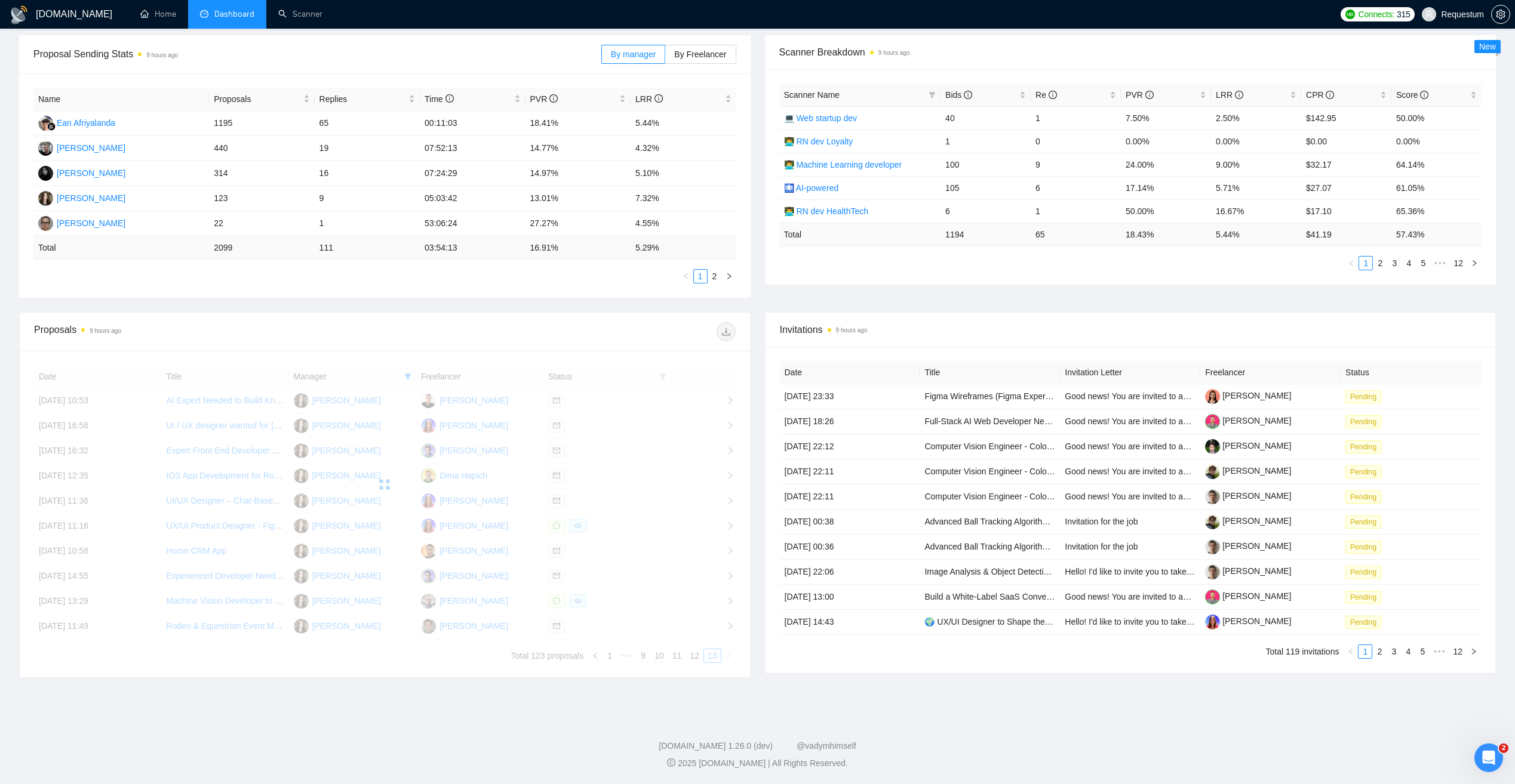
scroll to position [171, 0]
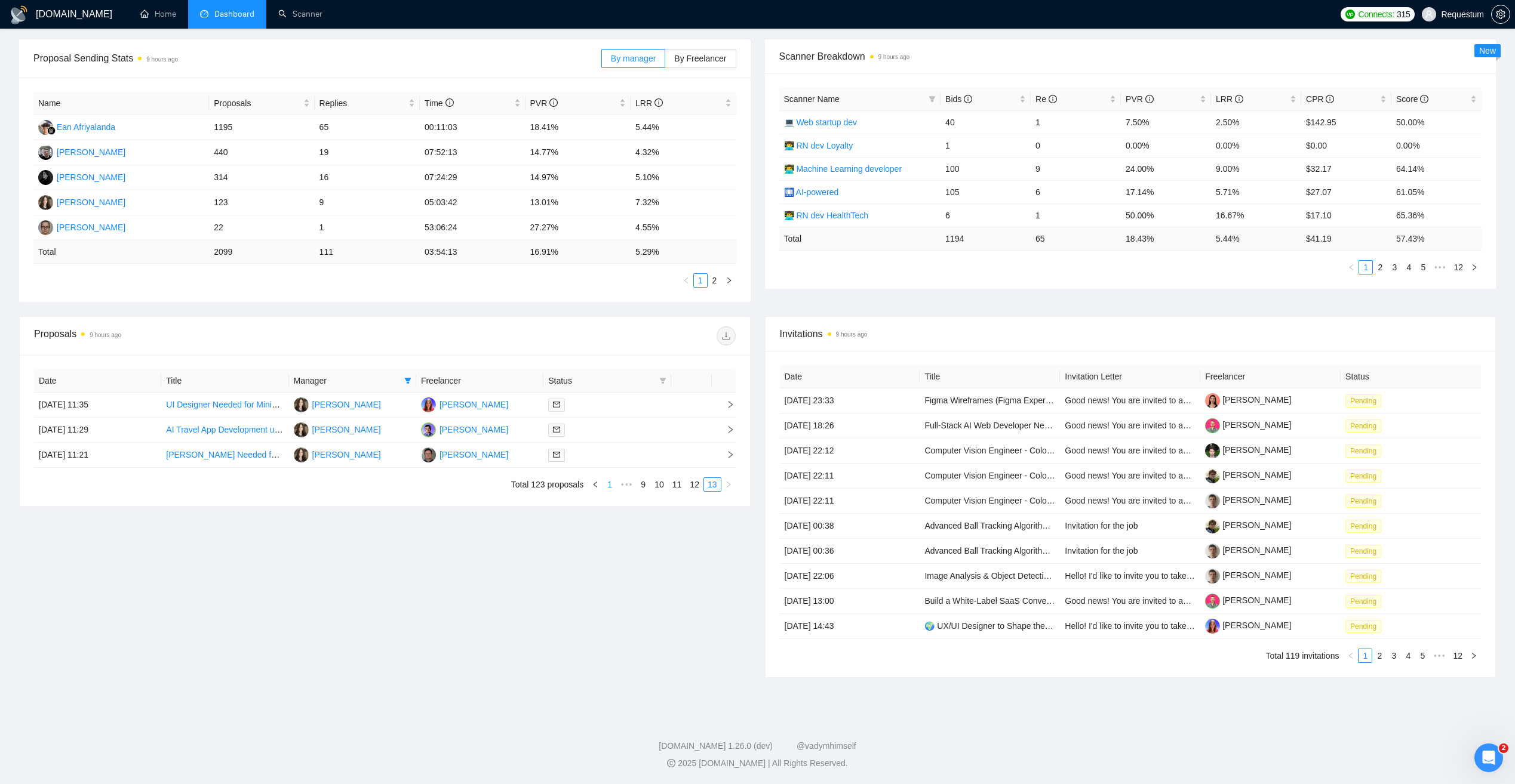
click at [607, 485] on link "1" at bounding box center [610, 484] width 13 height 13
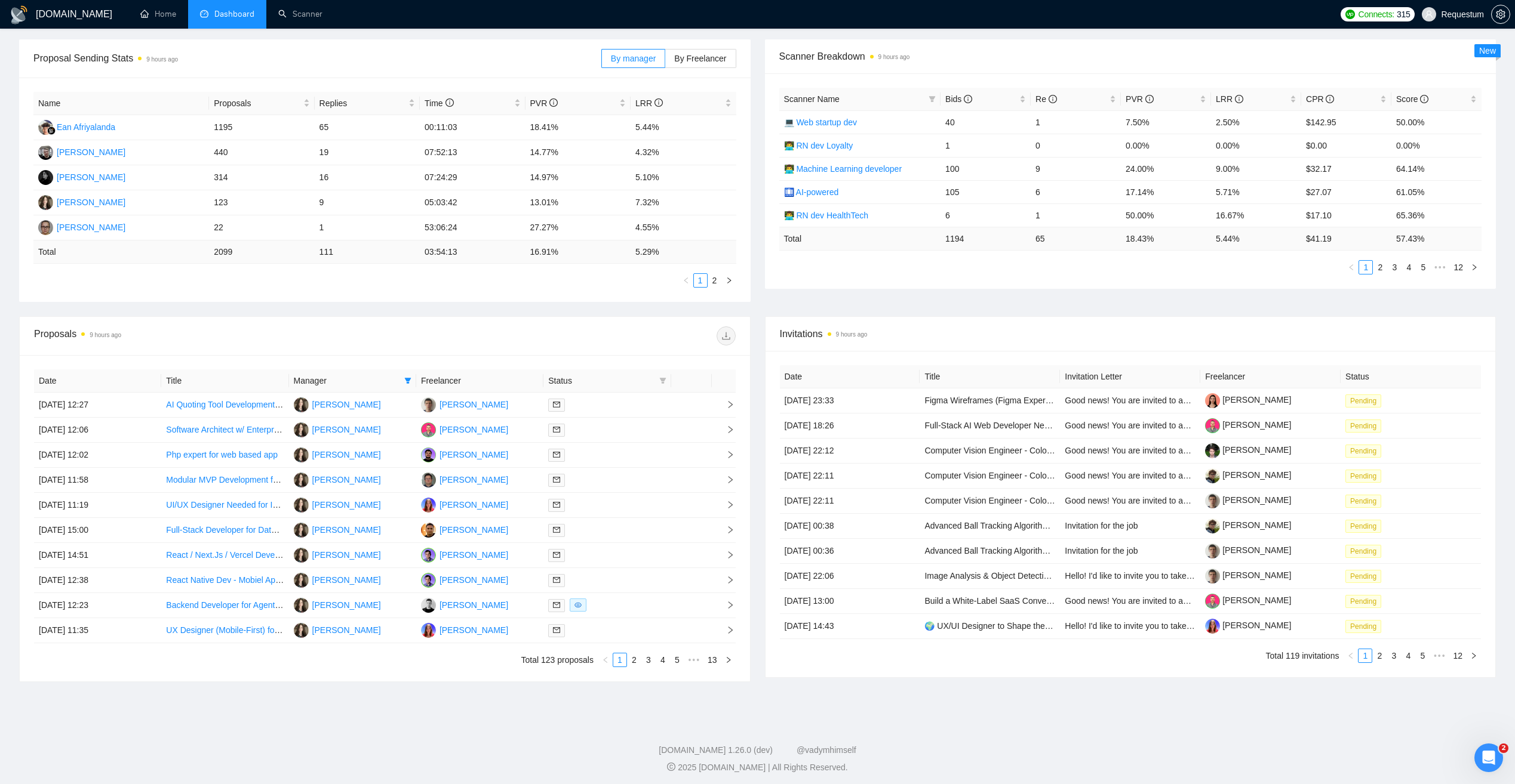
click at [527, 348] on div "Proposals 9 hours ago" at bounding box center [385, 336] width 702 height 38
click at [638, 664] on link "2" at bounding box center [634, 660] width 13 height 13
click at [622, 661] on link "1" at bounding box center [619, 660] width 13 height 13
